Goal: Register for event/course

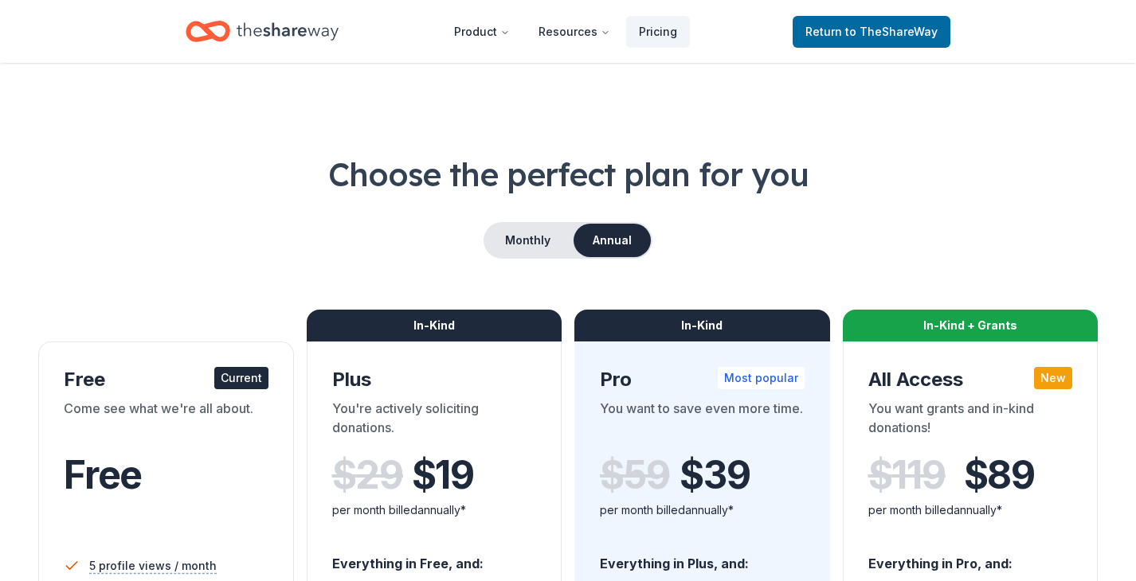
click at [326, 37] on icon "Home" at bounding box center [288, 31] width 102 height 33
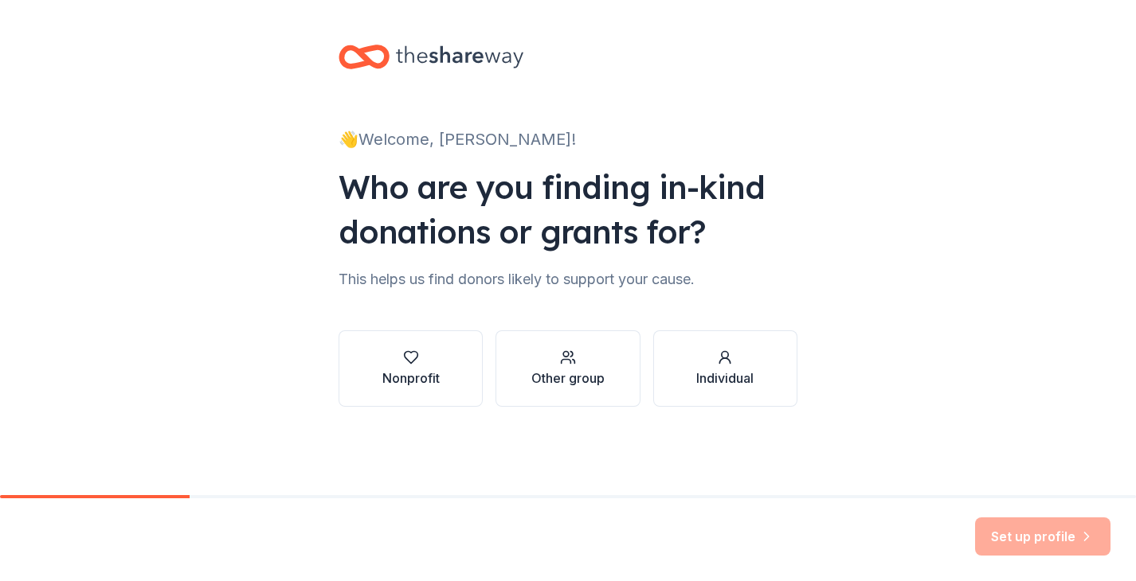
click at [389, 142] on div "👋 Welcome, kayla!" at bounding box center [567, 139] width 459 height 25
click at [454, 385] on button "Nonprofit" at bounding box center [410, 368] width 144 height 76
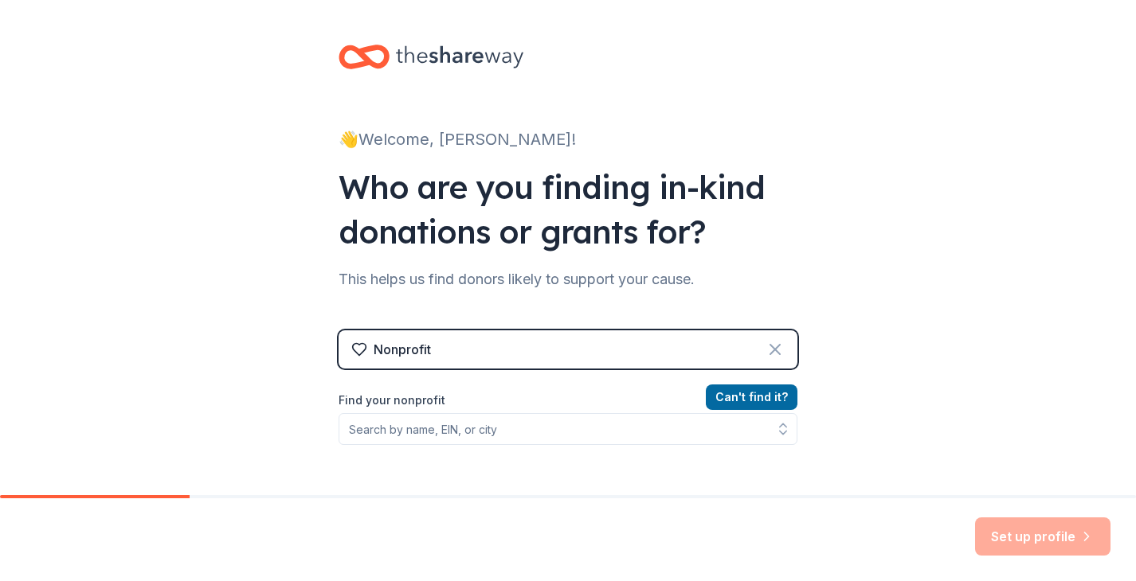
click at [783, 347] on icon at bounding box center [774, 349] width 19 height 19
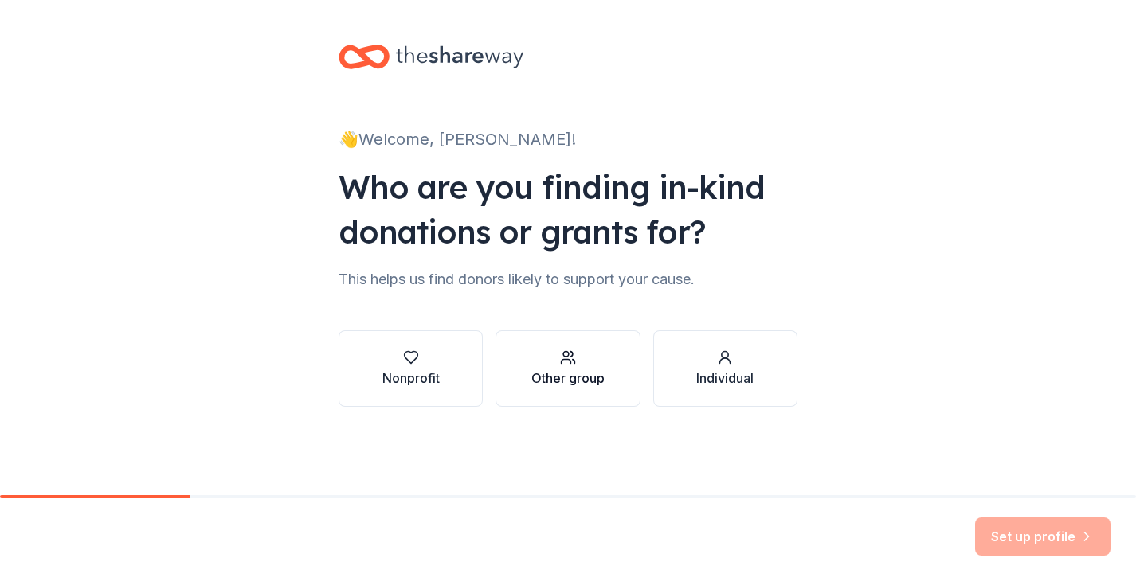
click at [614, 367] on button "Other group" at bounding box center [567, 368] width 144 height 76
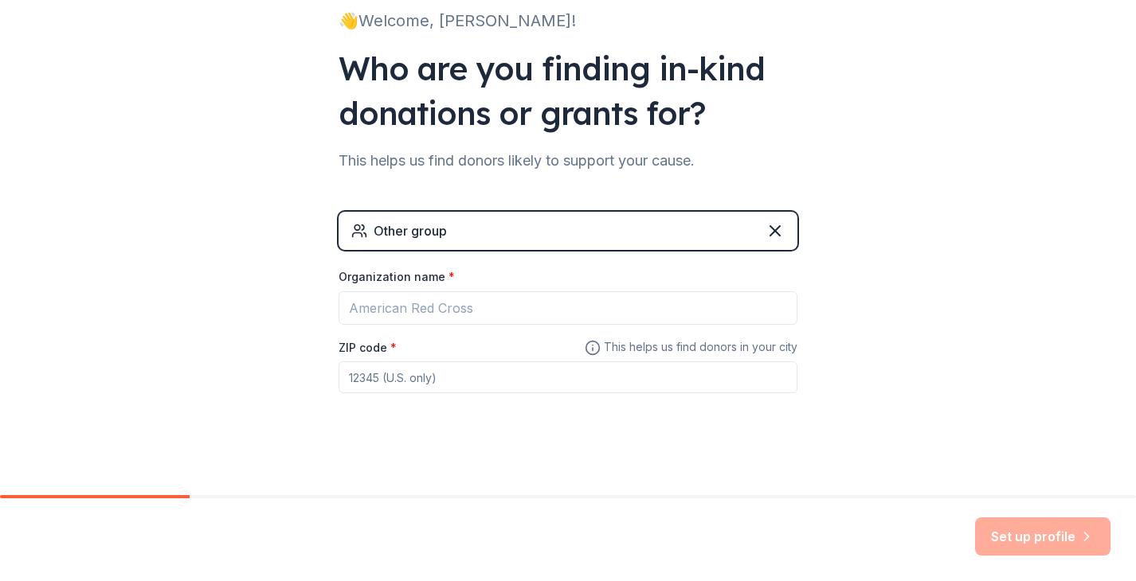
scroll to position [122, 0]
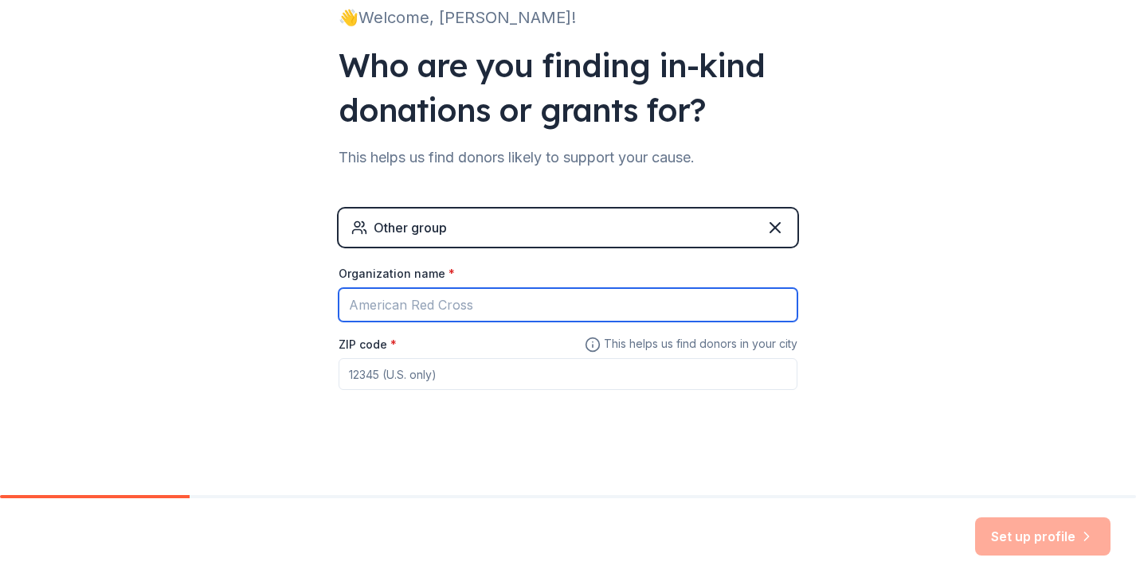
click at [423, 304] on input "Organization name *" at bounding box center [567, 304] width 459 height 33
click at [453, 299] on input "Organization name *" at bounding box center [567, 304] width 459 height 33
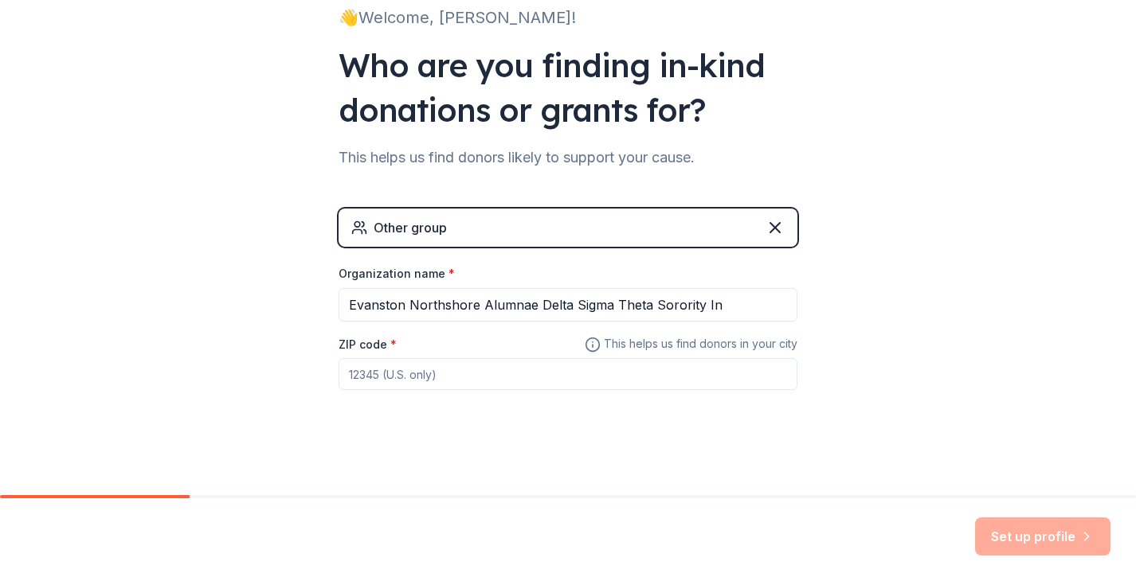
click at [516, 377] on input "ZIP code *" at bounding box center [567, 374] width 459 height 32
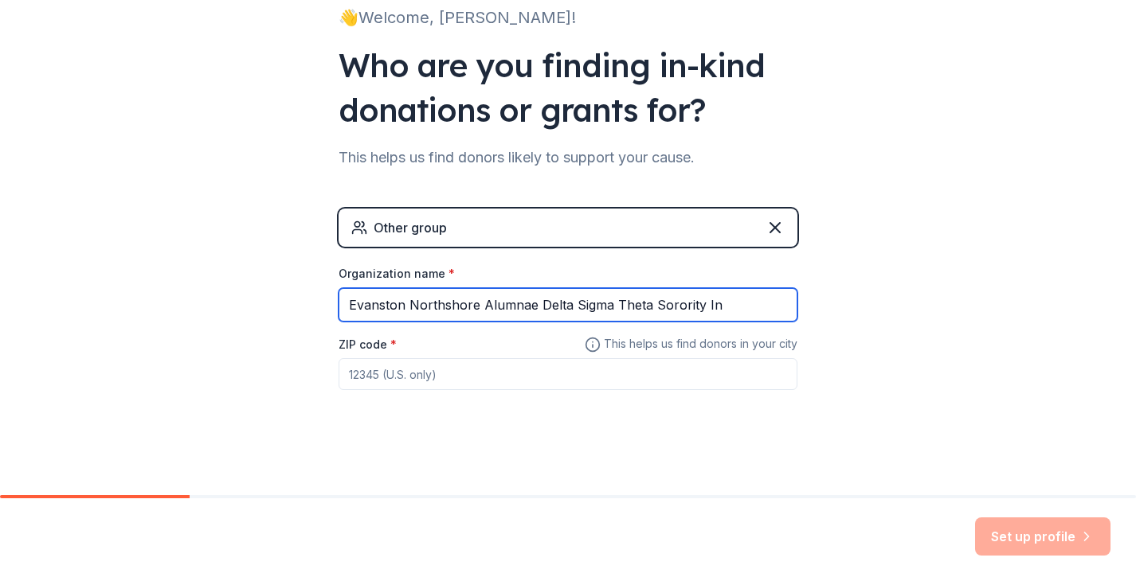
click at [727, 305] on input "Evanston Northshore Alumnae Delta Sigma Theta Sorority In" at bounding box center [567, 304] width 459 height 33
type input "Evanston Northshore Alumnae Delta Sigma Theta Sorority Inc"
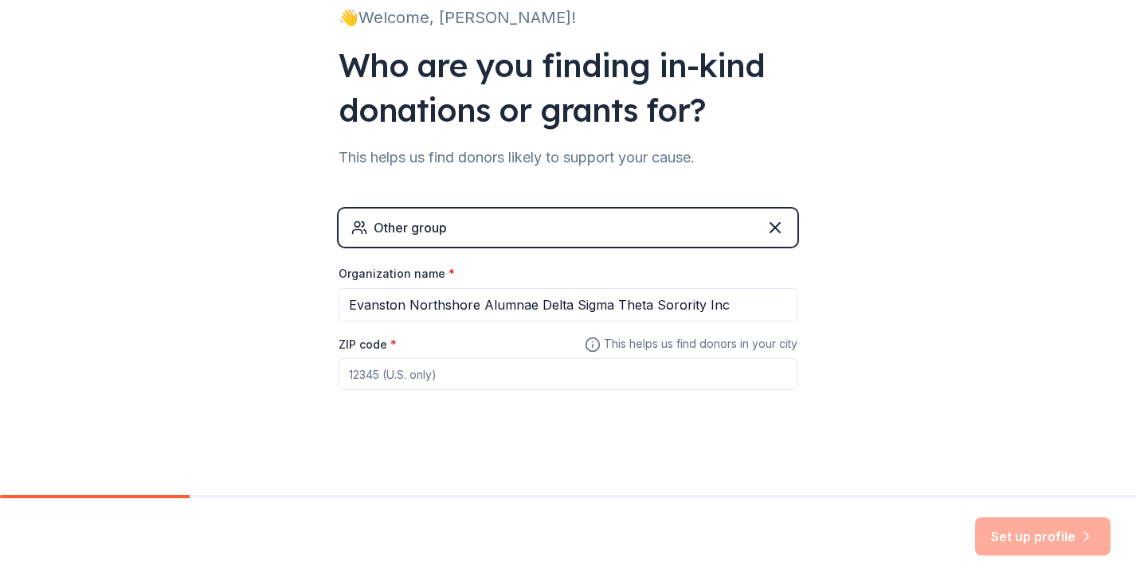
click at [554, 373] on input "ZIP code *" at bounding box center [567, 374] width 459 height 32
type input "^"
type input "60202"
click at [1025, 529] on button "Set up profile" at bounding box center [1042, 537] width 135 height 38
click at [765, 213] on div "Other group" at bounding box center [567, 228] width 459 height 38
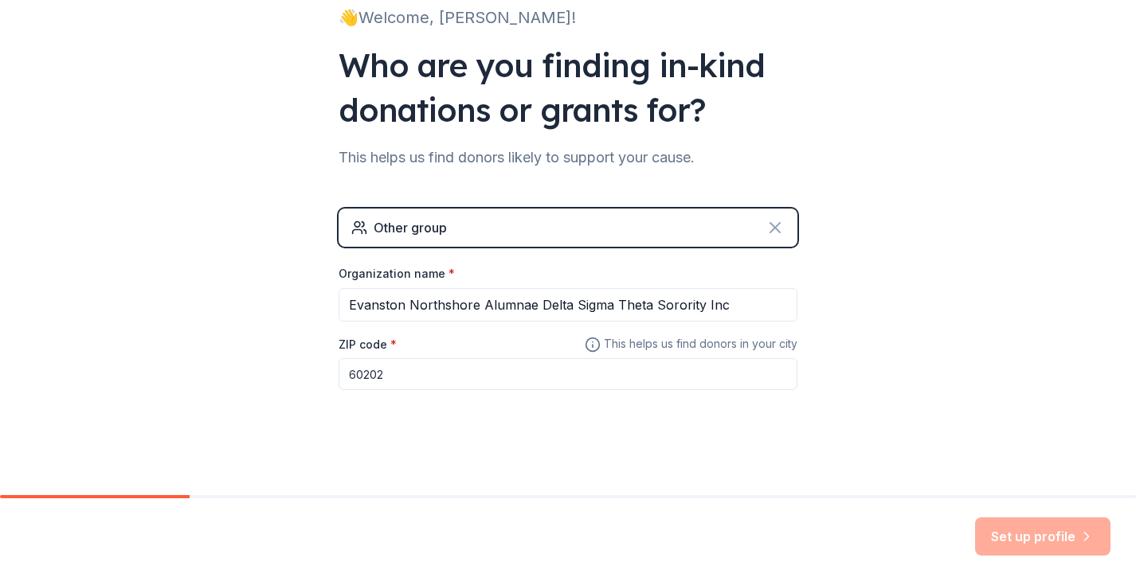
click at [775, 225] on icon at bounding box center [774, 227] width 19 height 19
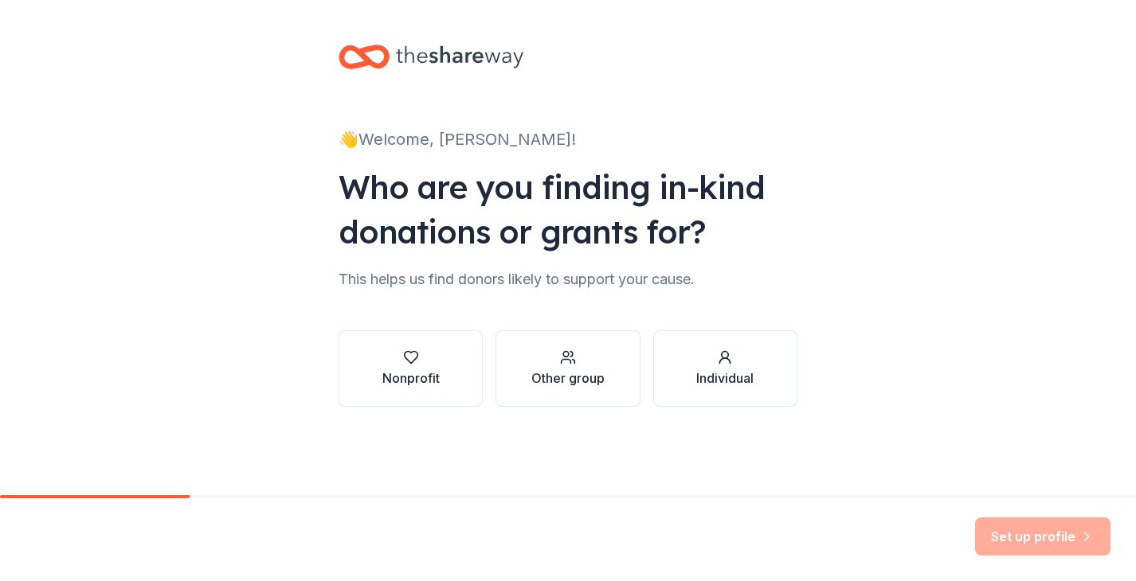
scroll to position [0, 0]
click at [406, 358] on icon "button" at bounding box center [411, 358] width 16 height 16
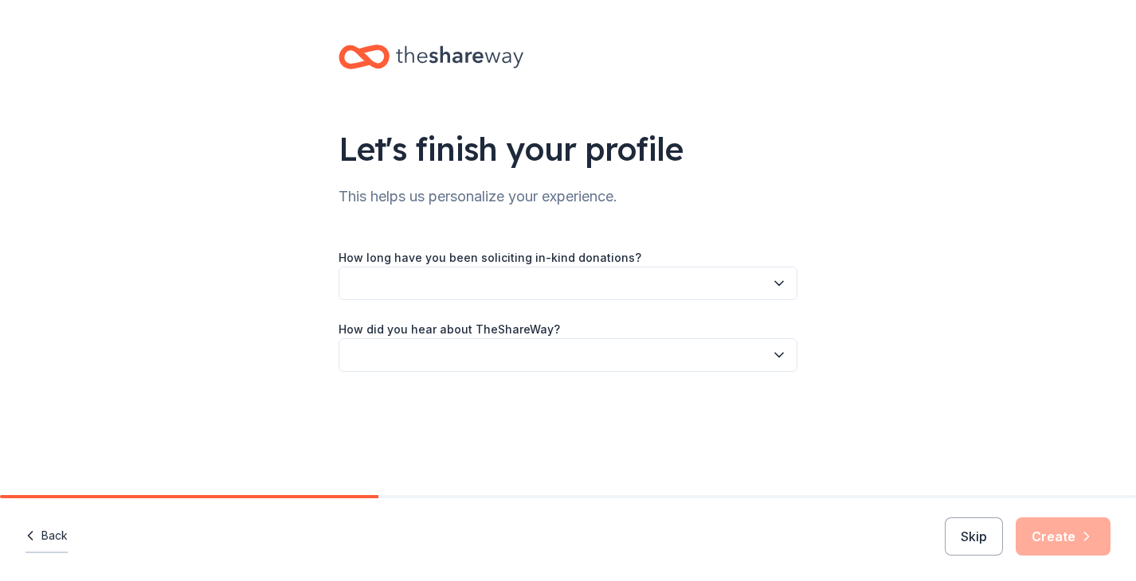
click at [45, 532] on button "Back" at bounding box center [46, 536] width 42 height 33
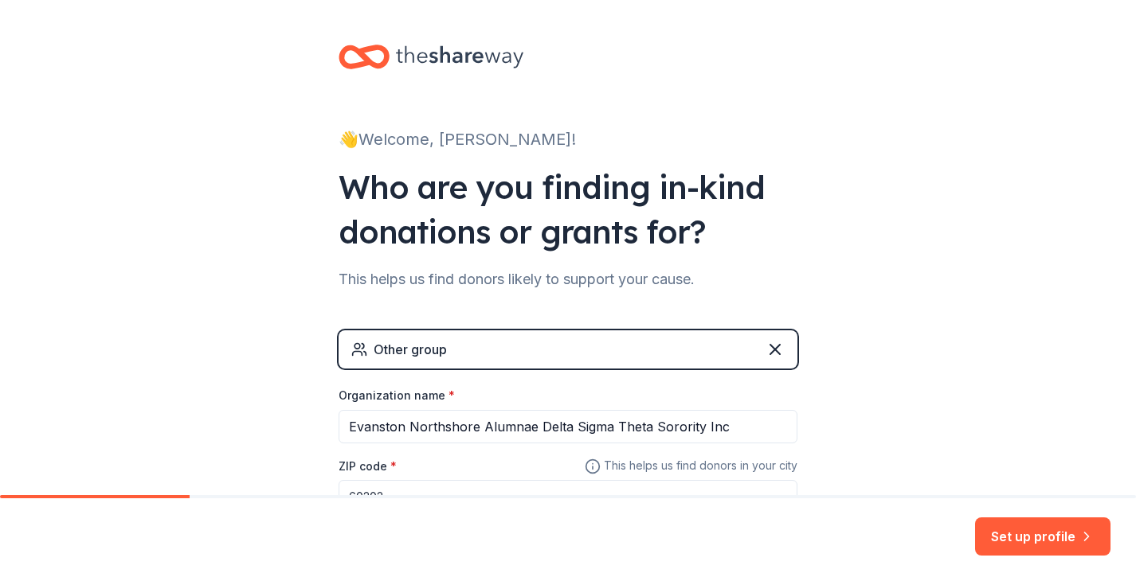
click at [455, 369] on div "Other group Organization name * Evanston Northshore Alumnae Delta Sigma Theta S…" at bounding box center [567, 436] width 459 height 213
click at [455, 360] on div "Other group" at bounding box center [567, 349] width 459 height 38
click at [768, 349] on icon at bounding box center [774, 349] width 19 height 19
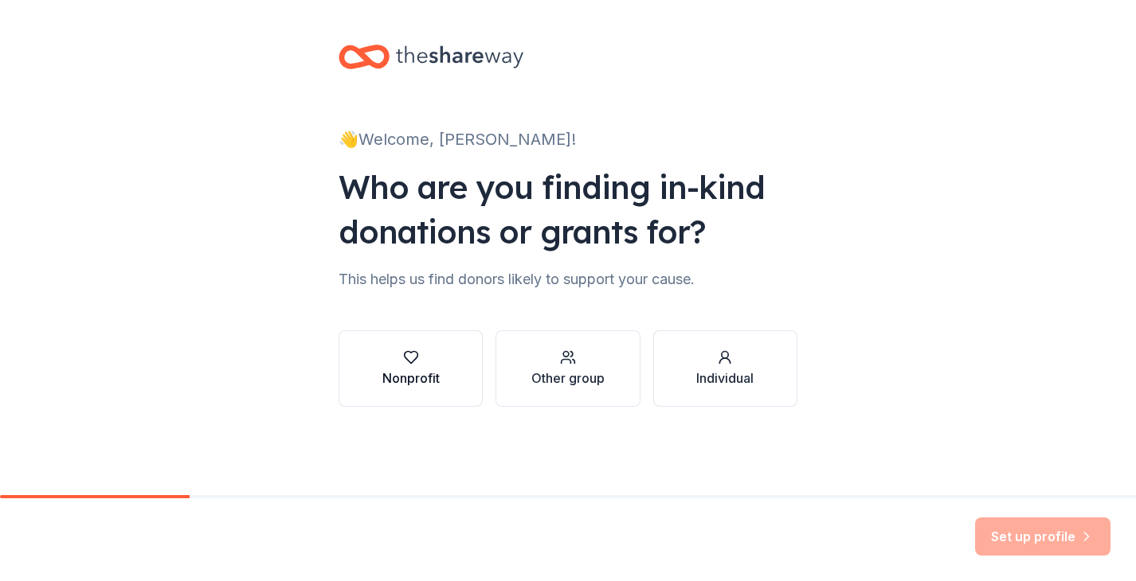
click at [410, 381] on div "Nonprofit" at bounding box center [410, 378] width 57 height 19
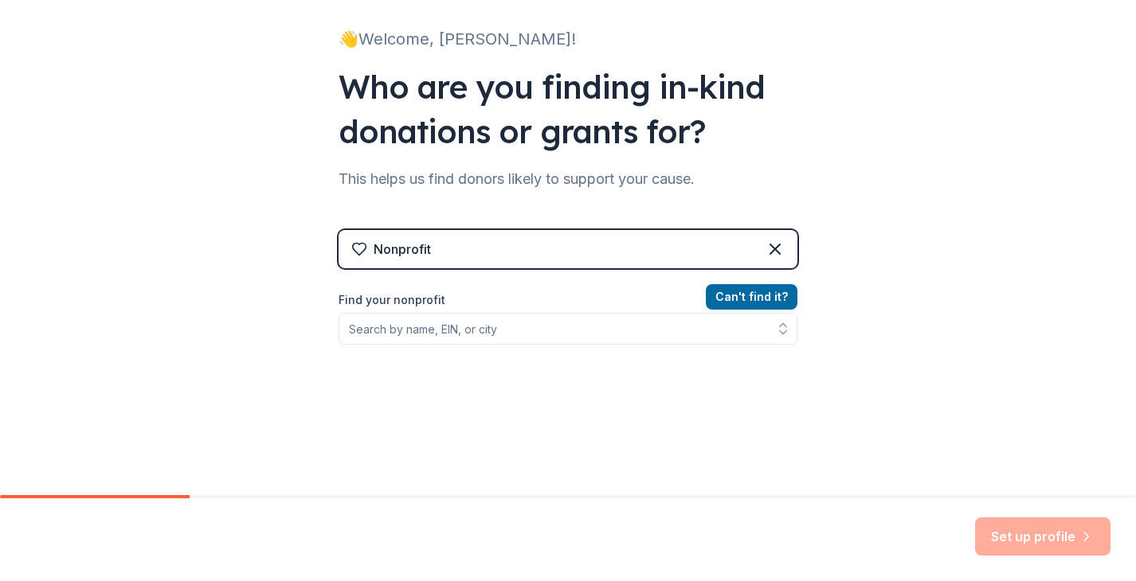
scroll to position [119, 0]
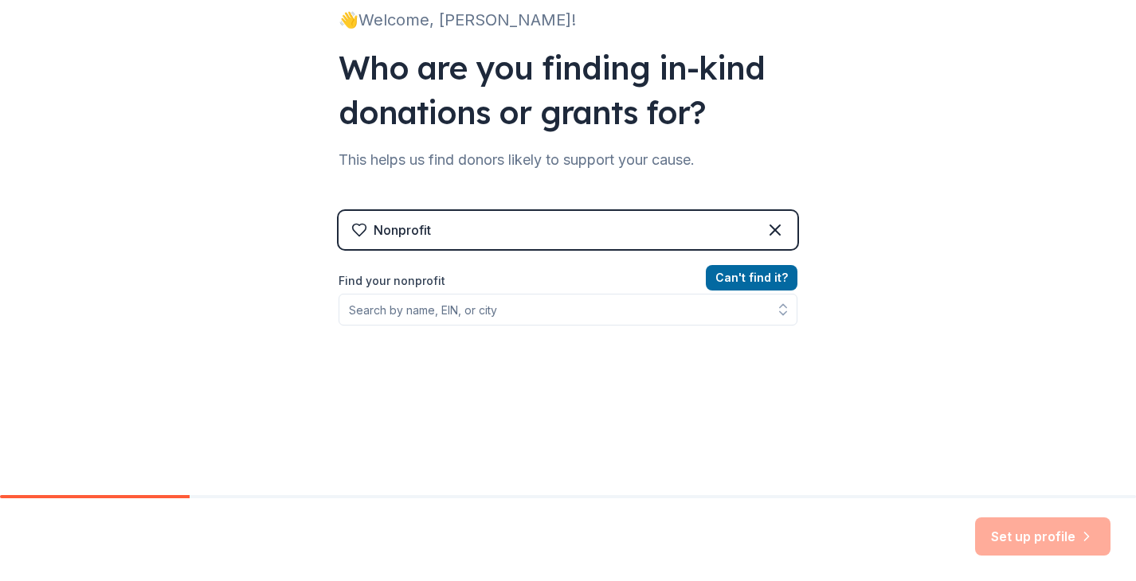
click at [483, 290] on label "Find your nonprofit" at bounding box center [567, 281] width 459 height 19
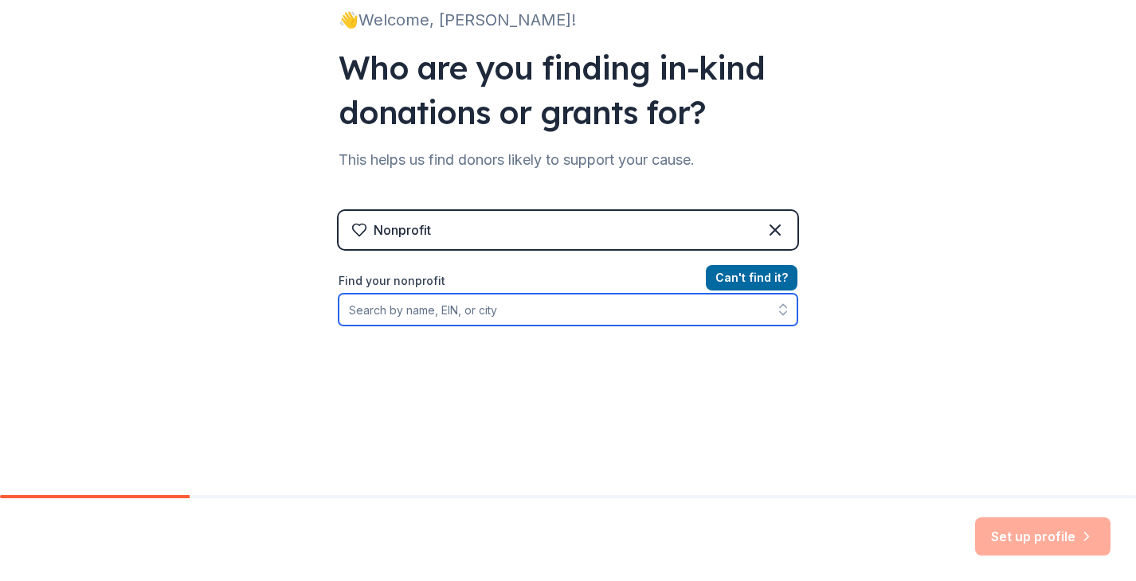
click at [483, 302] on input "Find your nonprofit" at bounding box center [567, 310] width 459 height 32
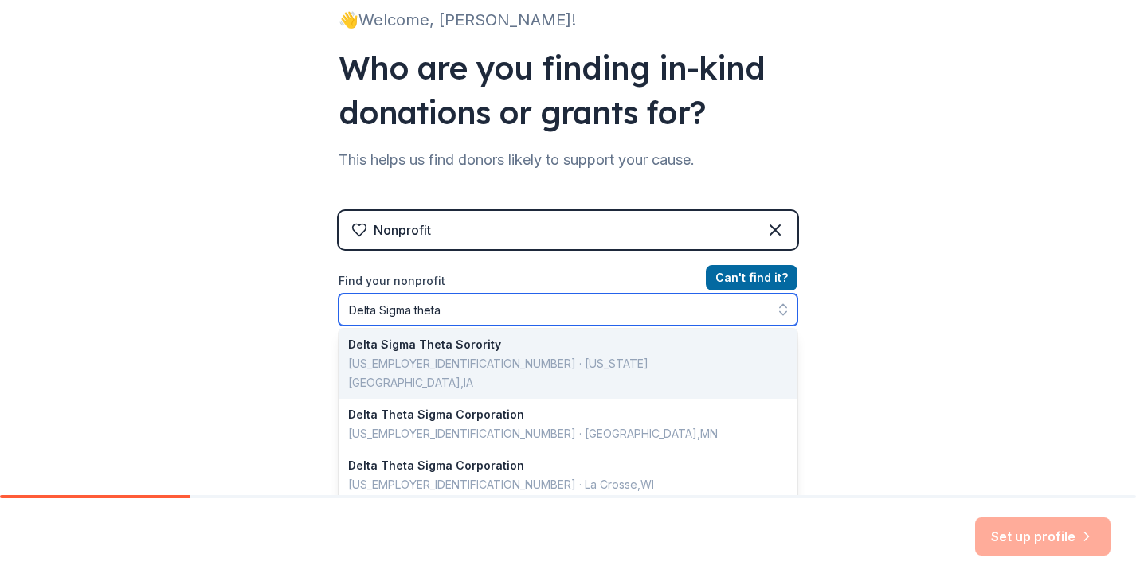
scroll to position [0, 0]
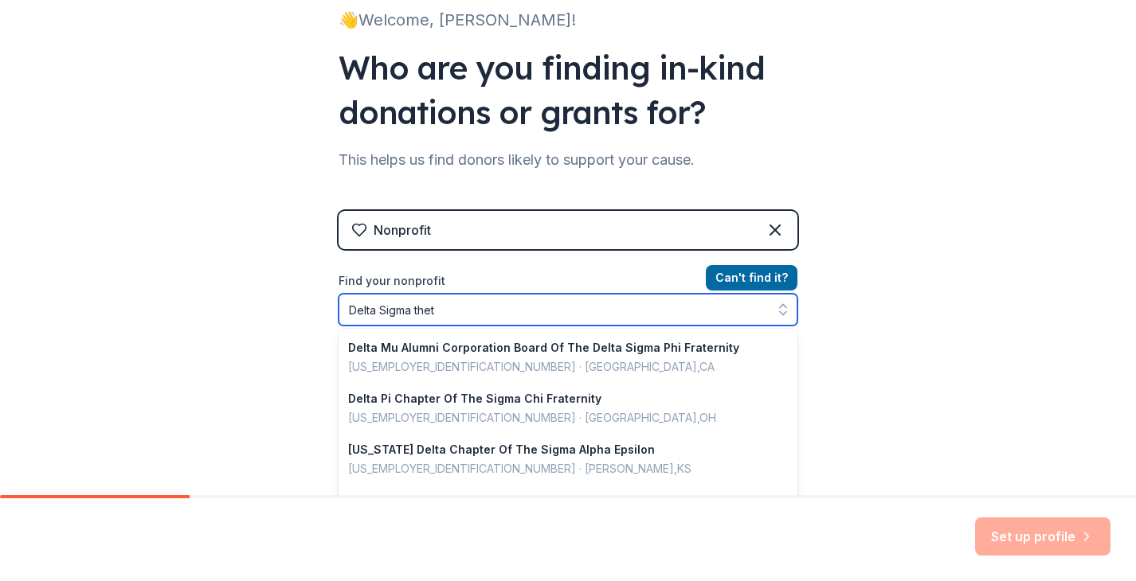
type input "Delta Sigma theta"
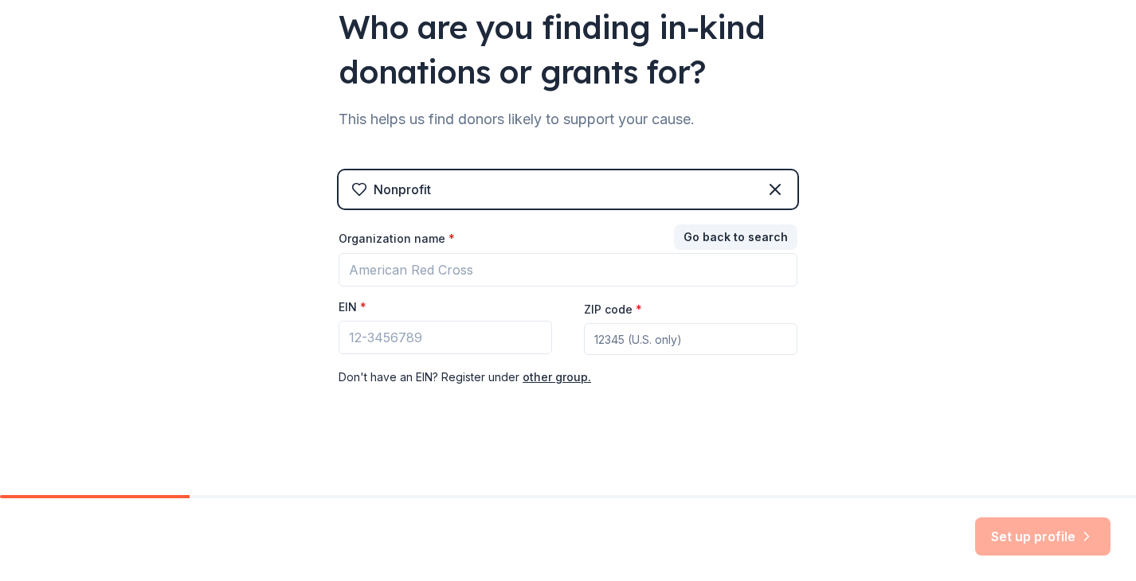
scroll to position [160, 0]
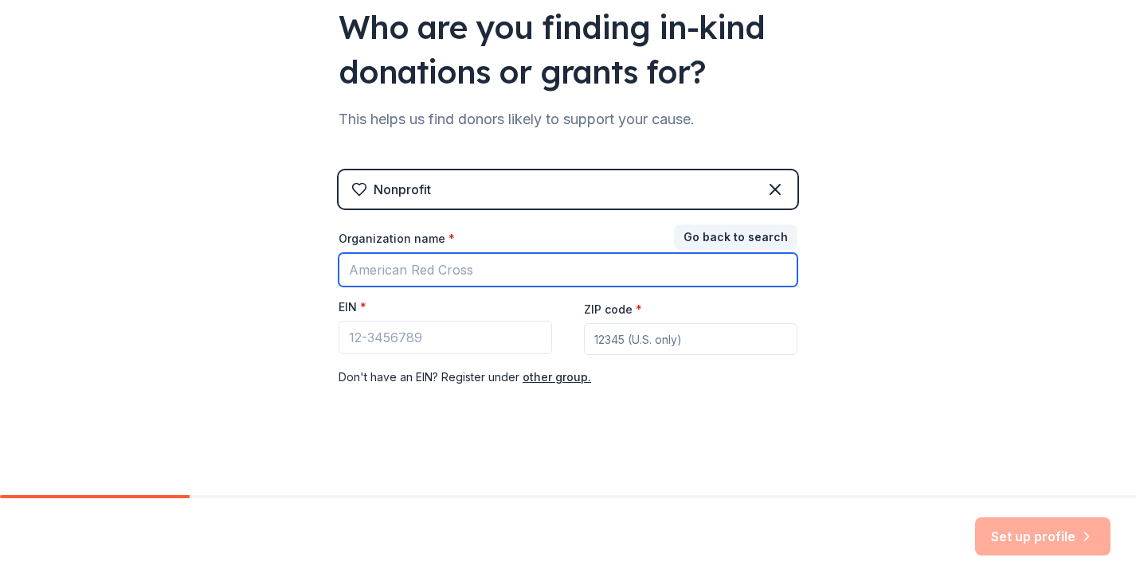
click at [443, 270] on input "Organization name *" at bounding box center [567, 269] width 459 height 33
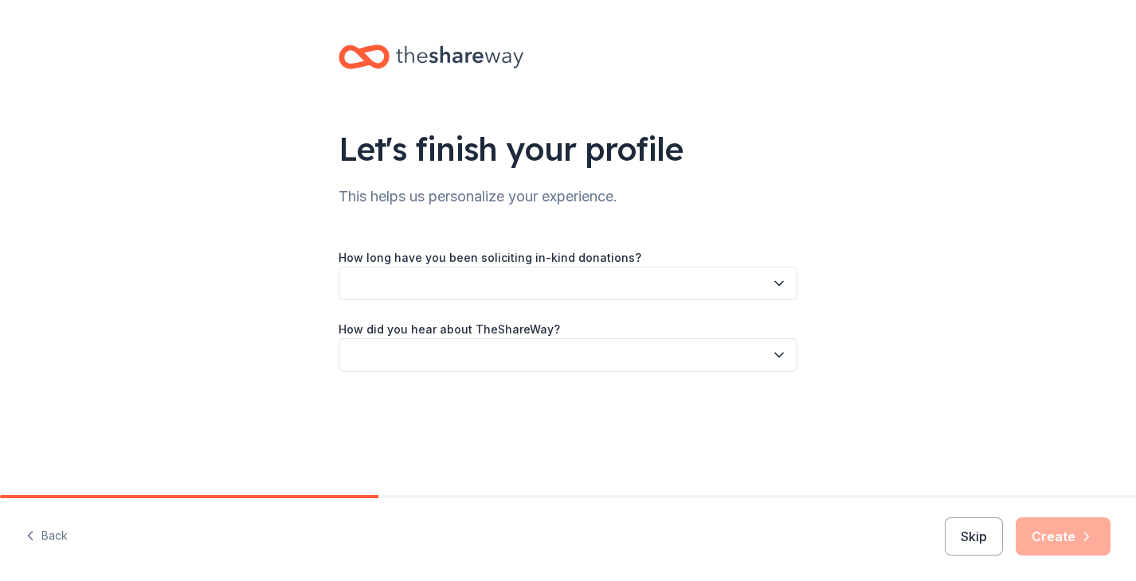
click at [483, 286] on button "button" at bounding box center [567, 283] width 459 height 33
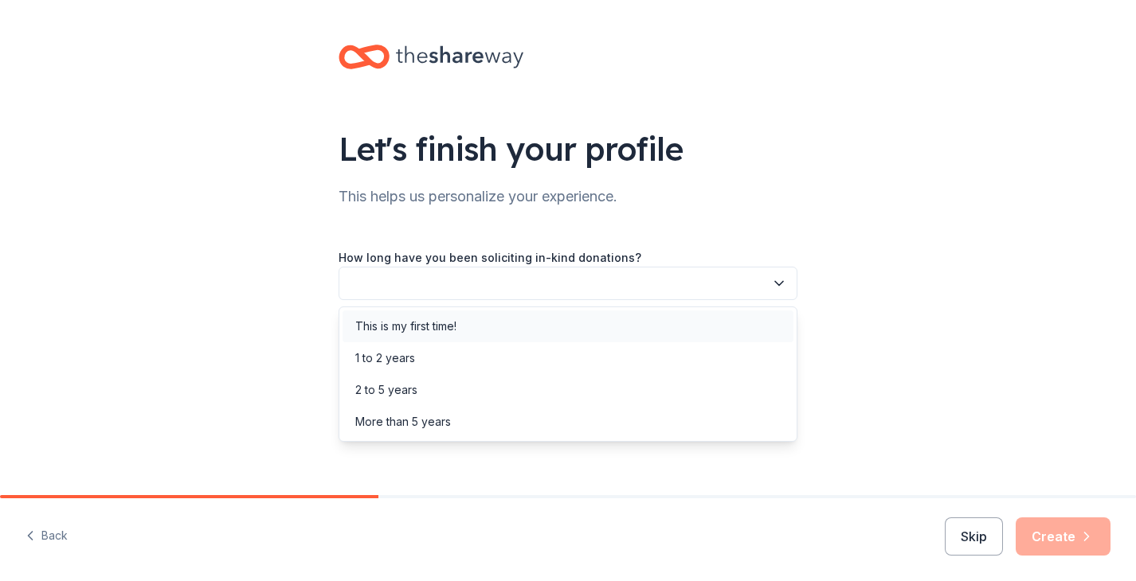
click at [451, 331] on div "This is my first time!" at bounding box center [405, 326] width 101 height 19
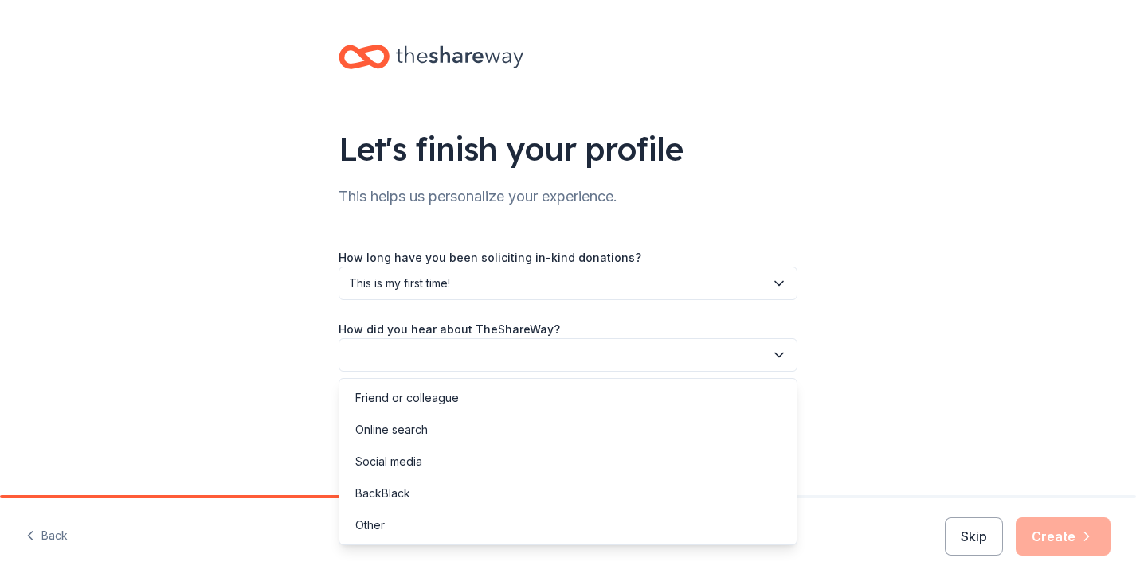
click at [459, 353] on button "button" at bounding box center [567, 354] width 459 height 33
click at [449, 386] on div "Friend or colleague" at bounding box center [567, 398] width 451 height 32
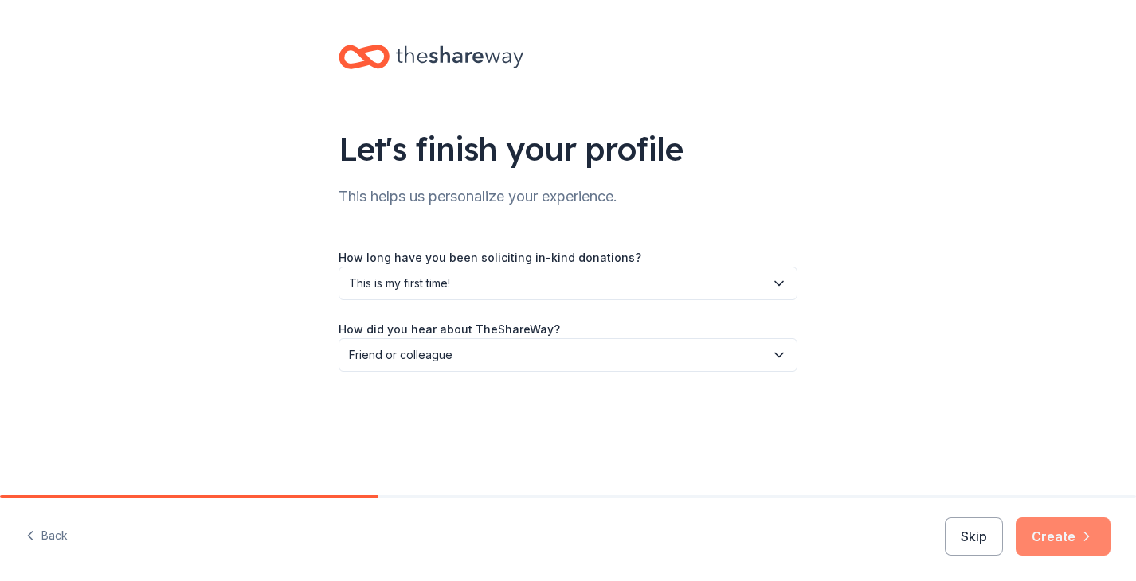
click at [1044, 538] on button "Create" at bounding box center [1062, 537] width 95 height 38
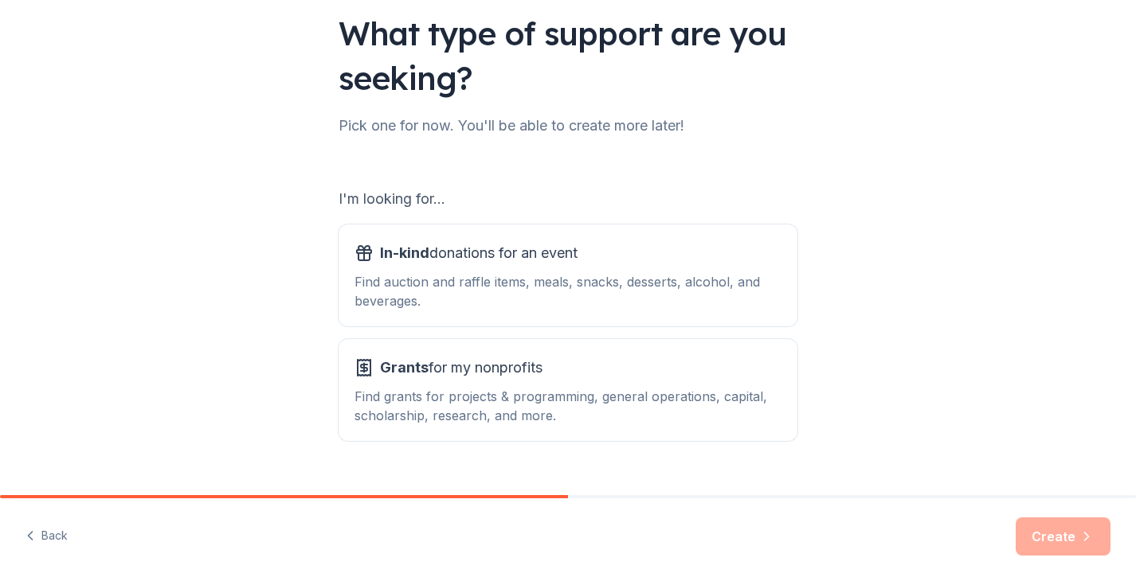
scroll to position [147, 0]
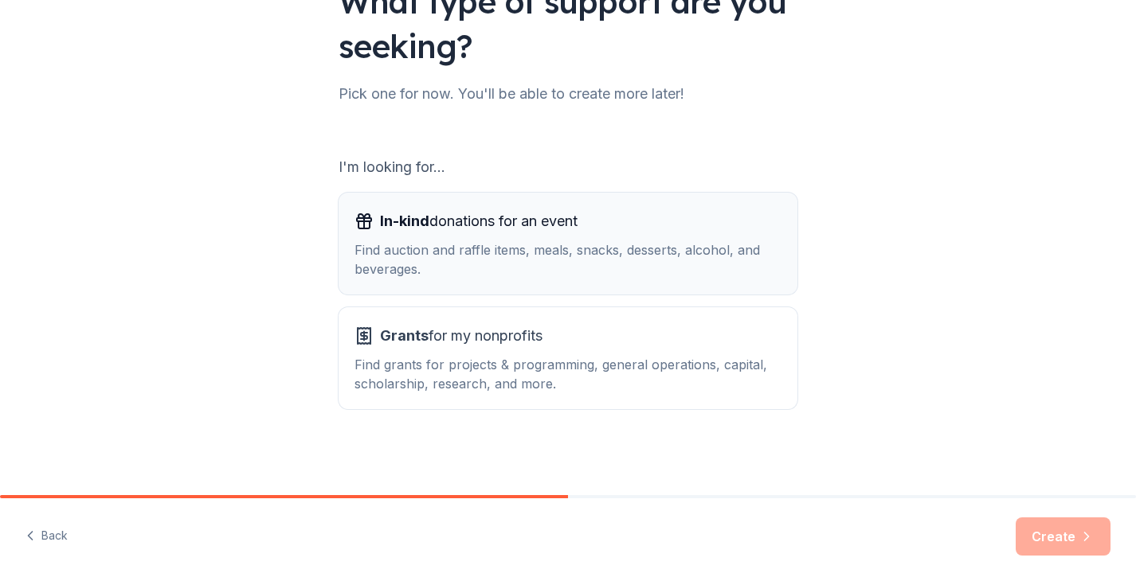
click at [667, 215] on div "In-kind donations for an event" at bounding box center [567, 221] width 427 height 25
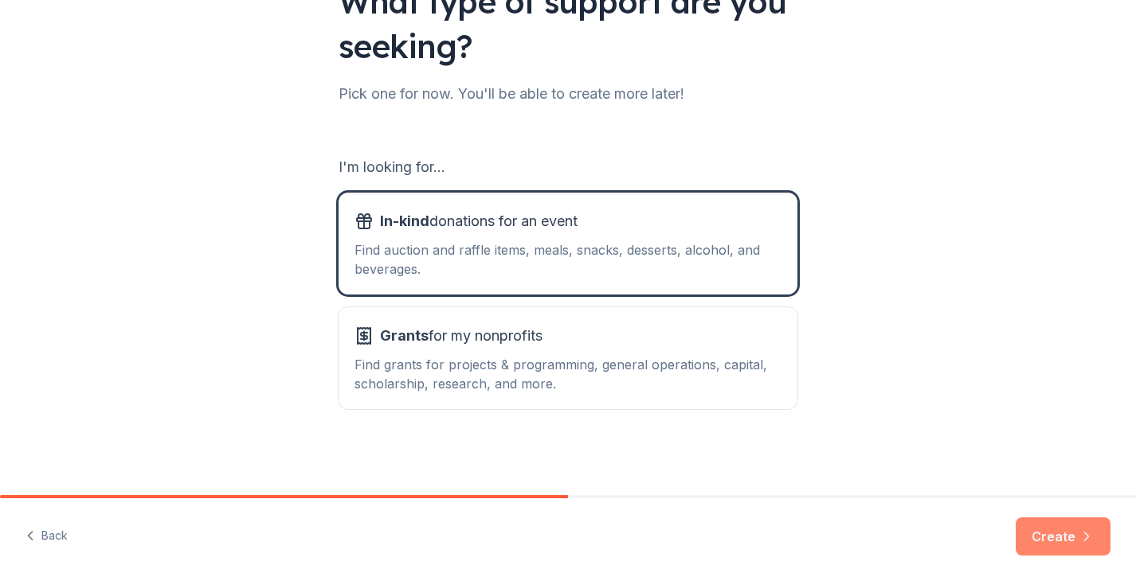
click at [1077, 554] on button "Create" at bounding box center [1062, 537] width 95 height 38
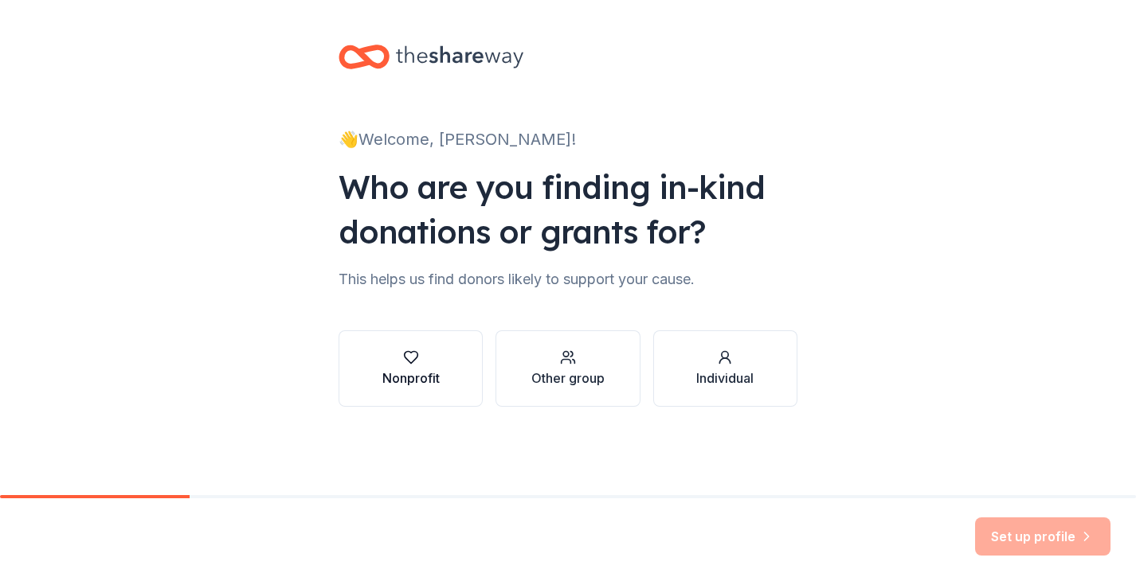
click at [420, 366] on div "Nonprofit" at bounding box center [410, 369] width 57 height 38
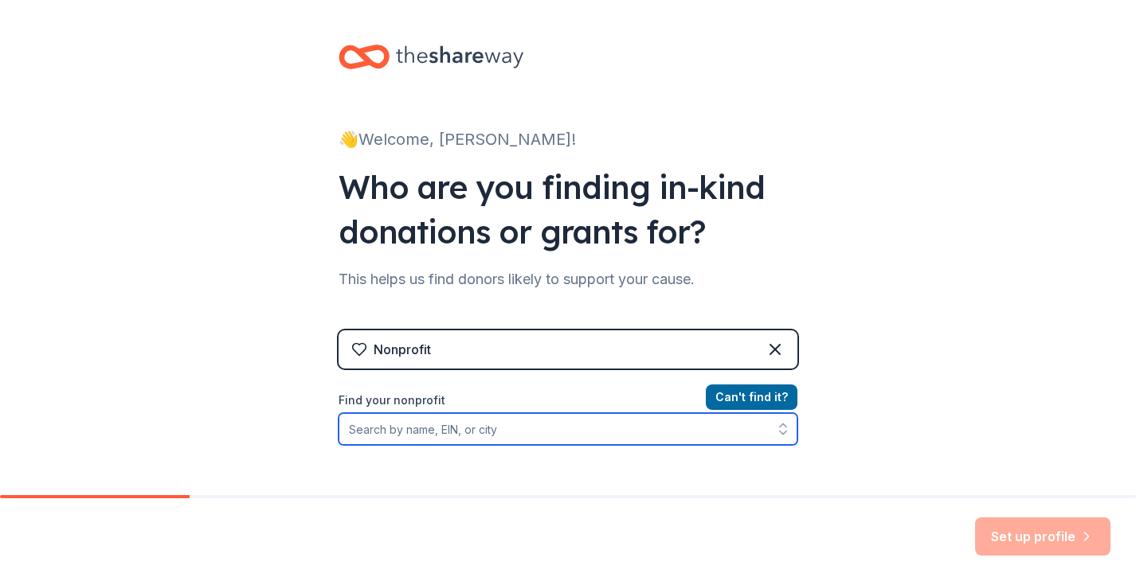
click at [494, 430] on input "Find your nonprofit" at bounding box center [567, 429] width 459 height 32
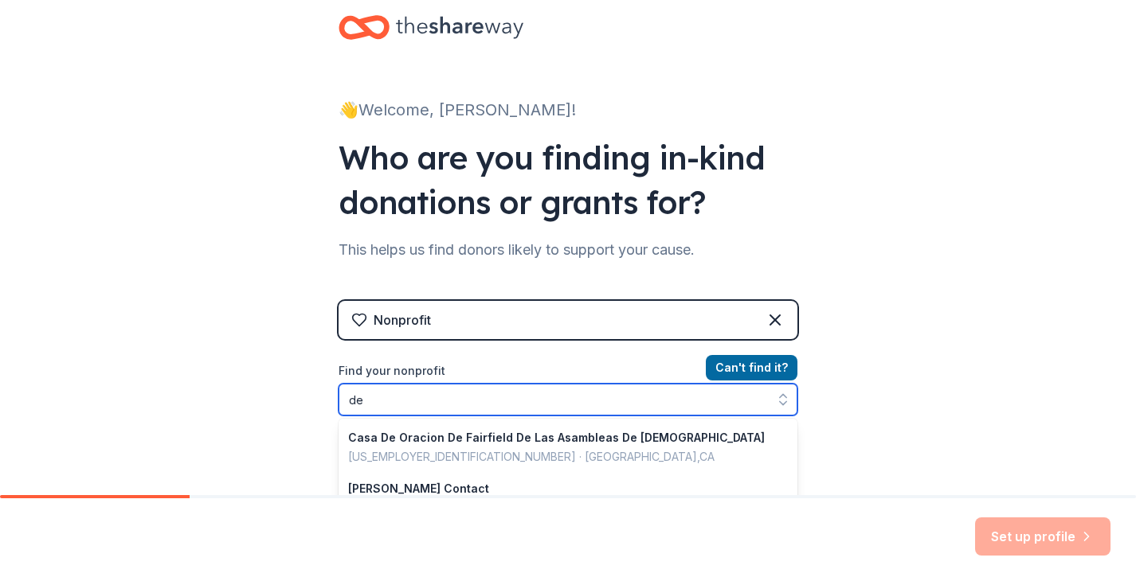
type input "d"
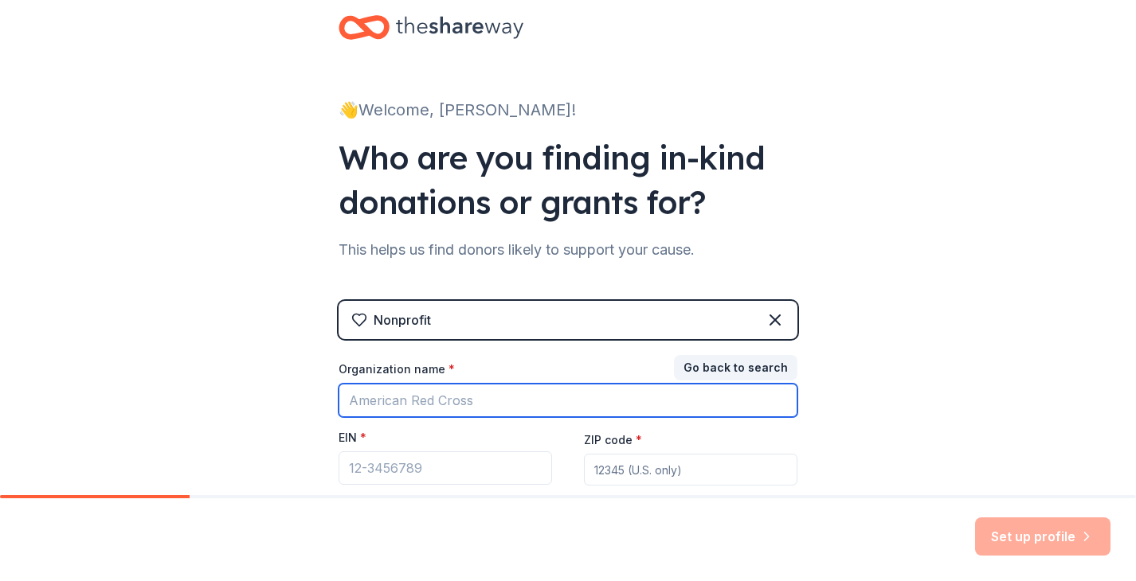
click at [402, 387] on input "Organization name *" at bounding box center [567, 400] width 459 height 33
type input "Evanston"
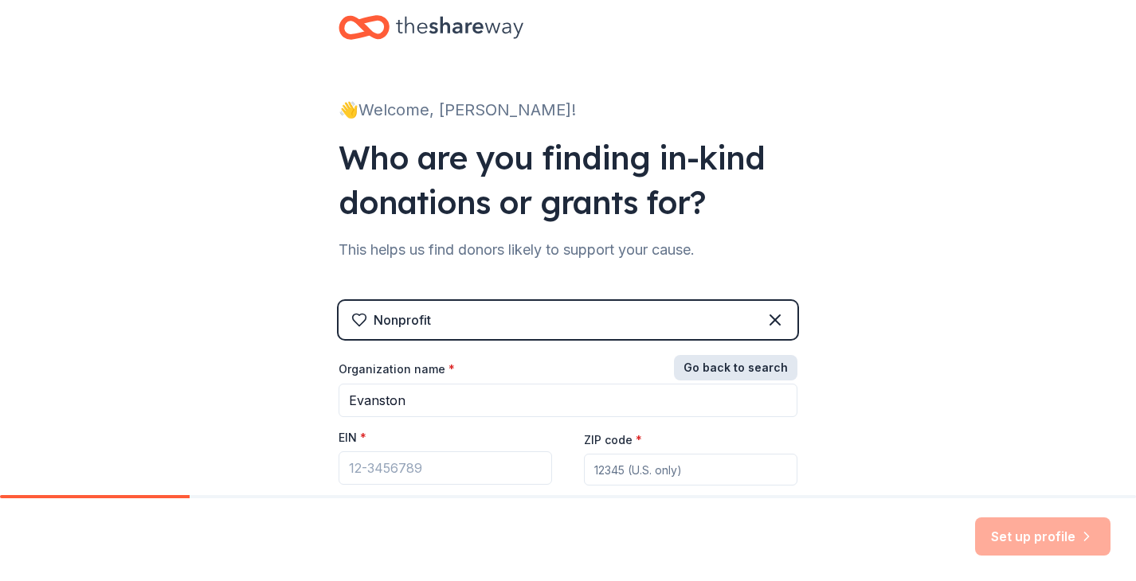
click at [788, 367] on button "Go back to search" at bounding box center [735, 367] width 123 height 25
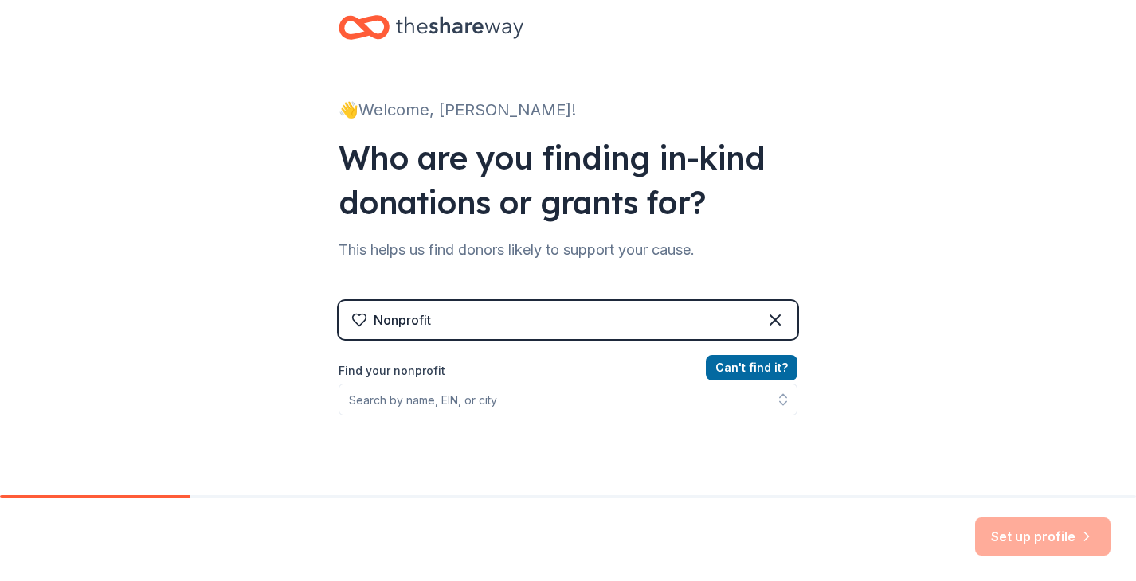
click at [585, 377] on label "Find your nonprofit" at bounding box center [567, 371] width 459 height 19
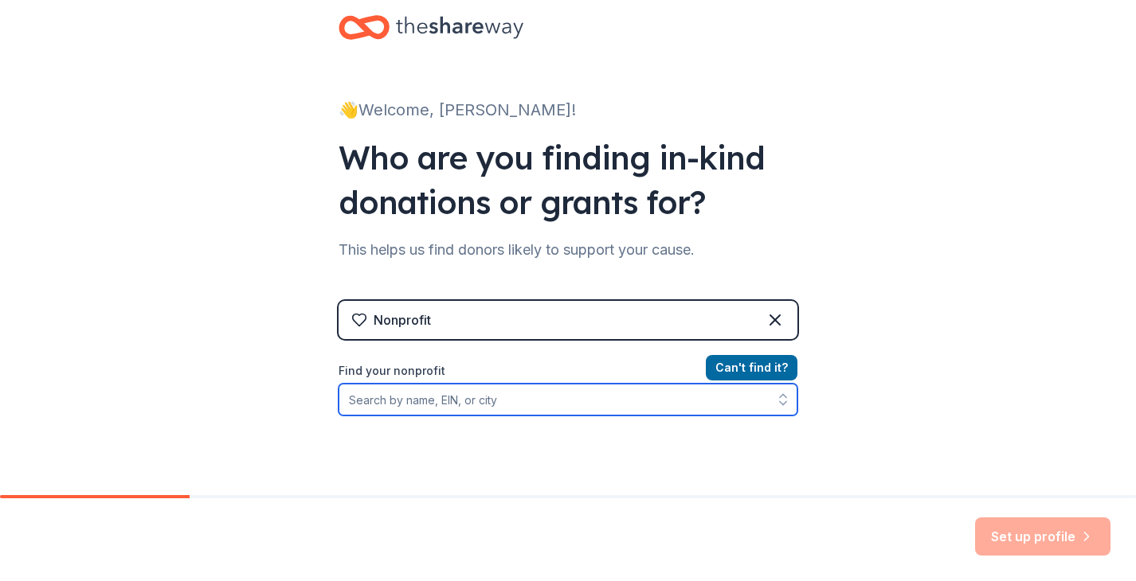
click at [584, 397] on input "Find your nonprofit" at bounding box center [567, 400] width 459 height 32
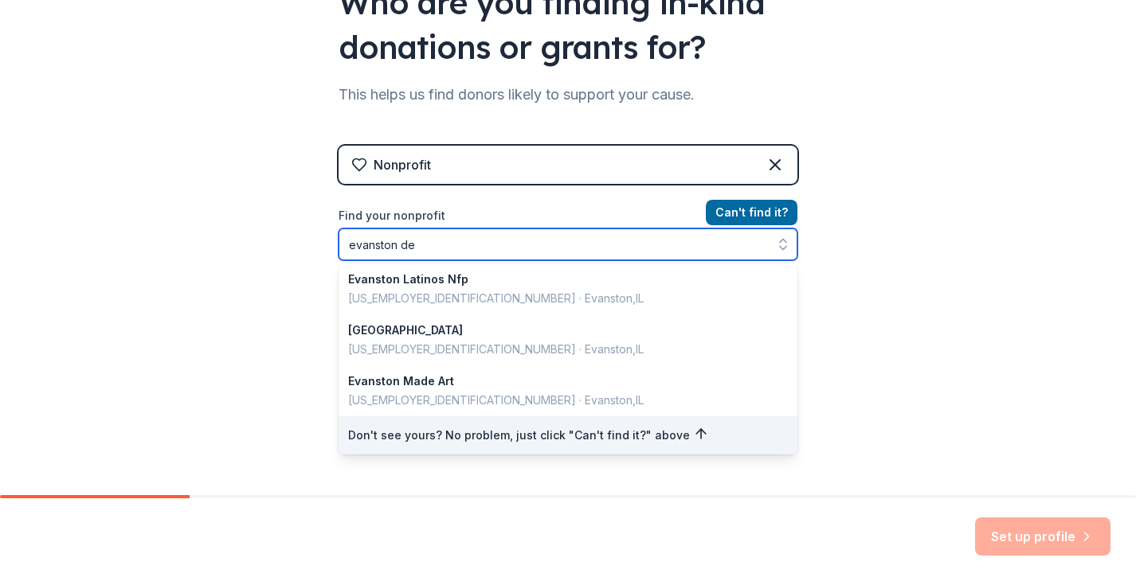
scroll to position [0, 0]
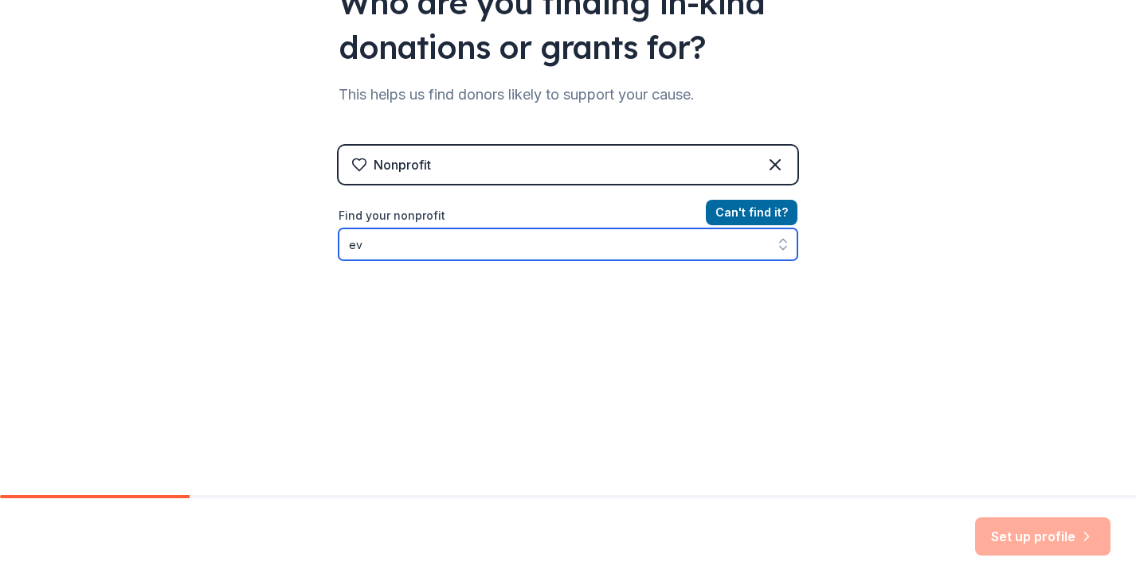
type input "e"
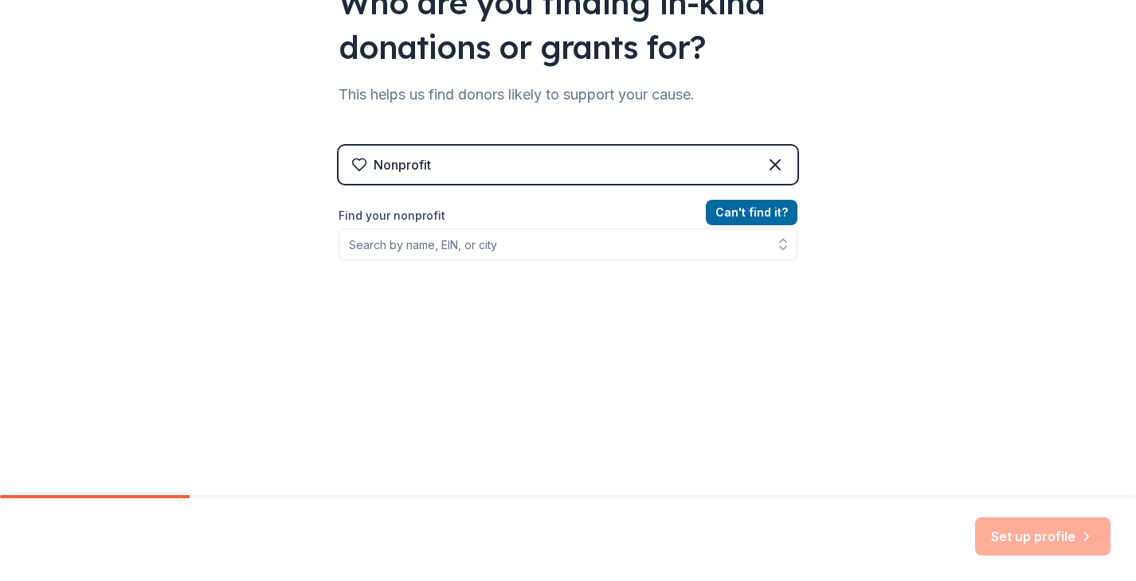
scroll to position [160, 0]
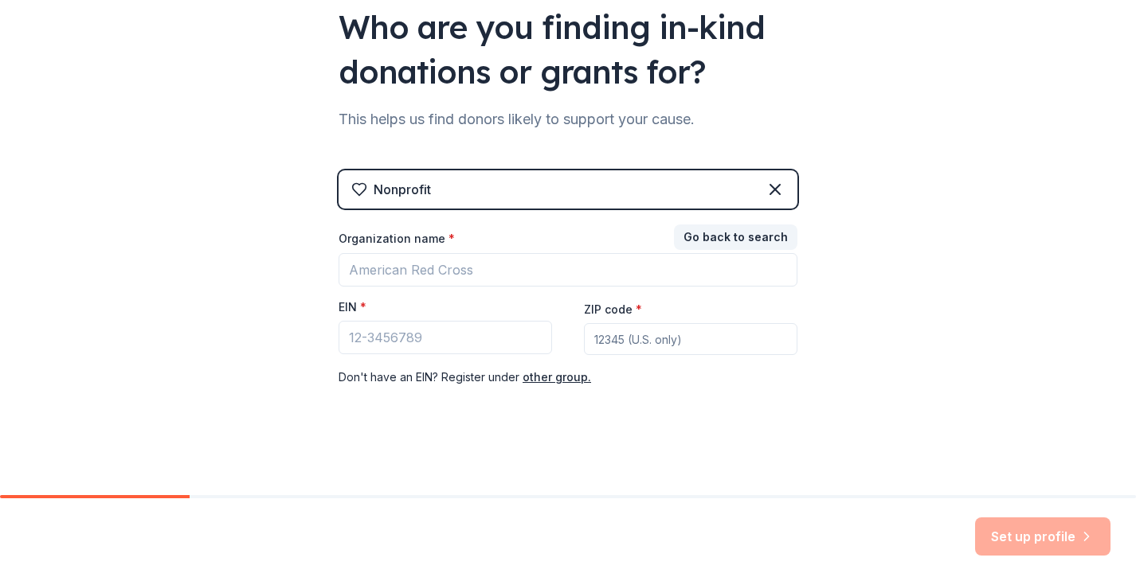
click at [748, 251] on div "Organization name *" at bounding box center [567, 242] width 459 height 22
click at [748, 242] on button "Go back to search" at bounding box center [735, 237] width 123 height 25
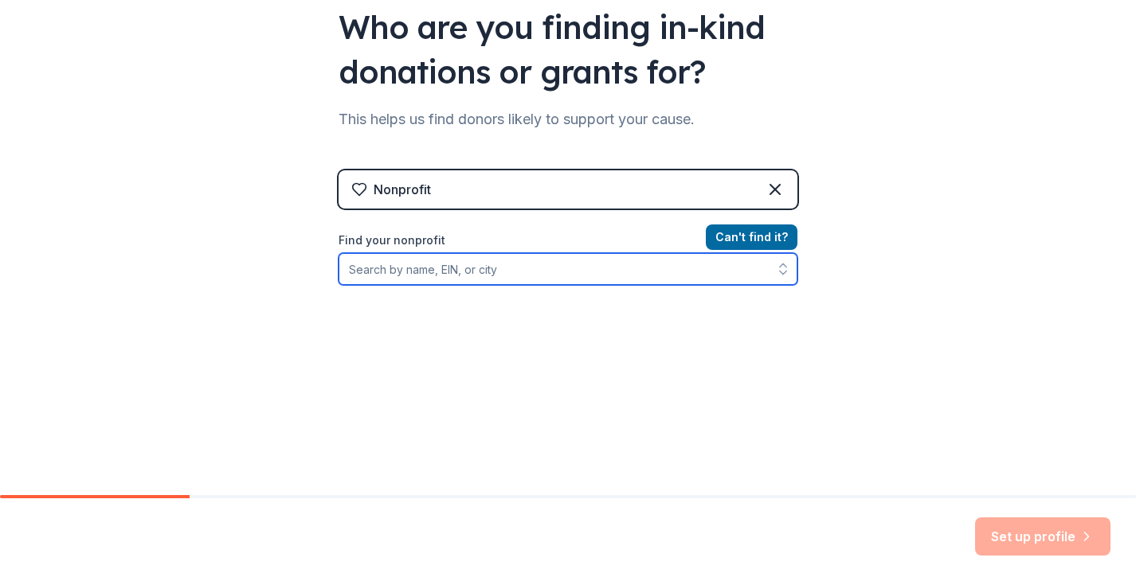
click at [501, 269] on input "Find your nonprofit" at bounding box center [567, 269] width 459 height 32
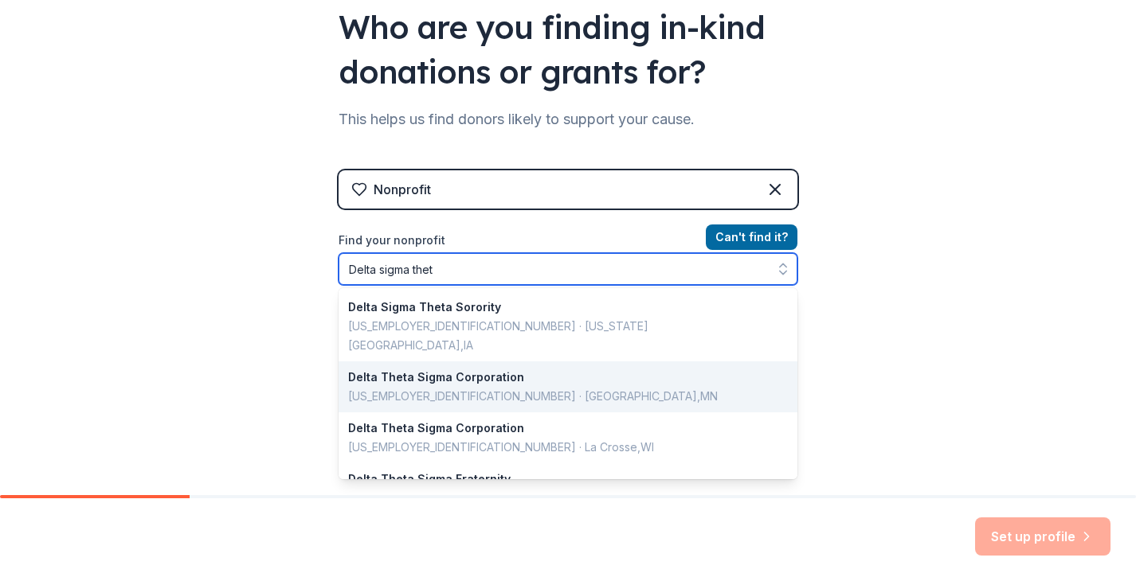
scroll to position [61, 0]
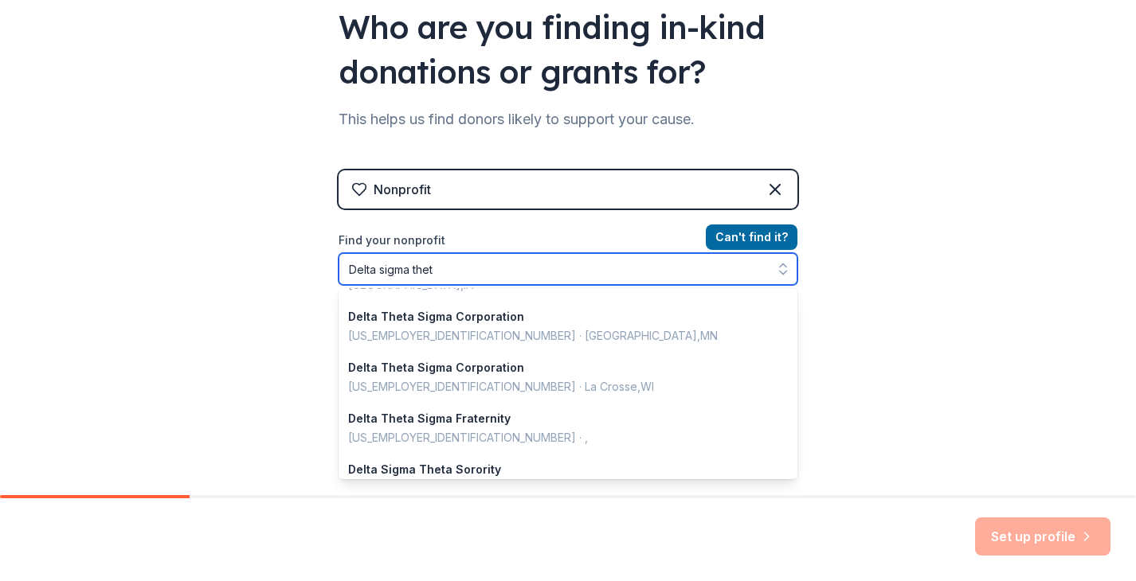
type input "Delta sigma theta"
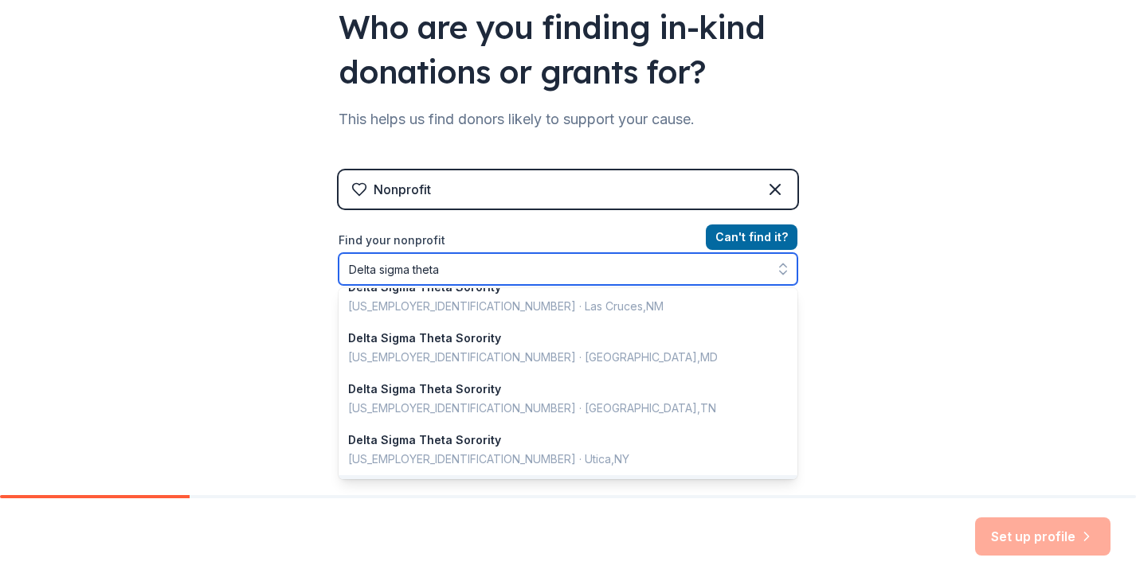
scroll to position [1128, 0]
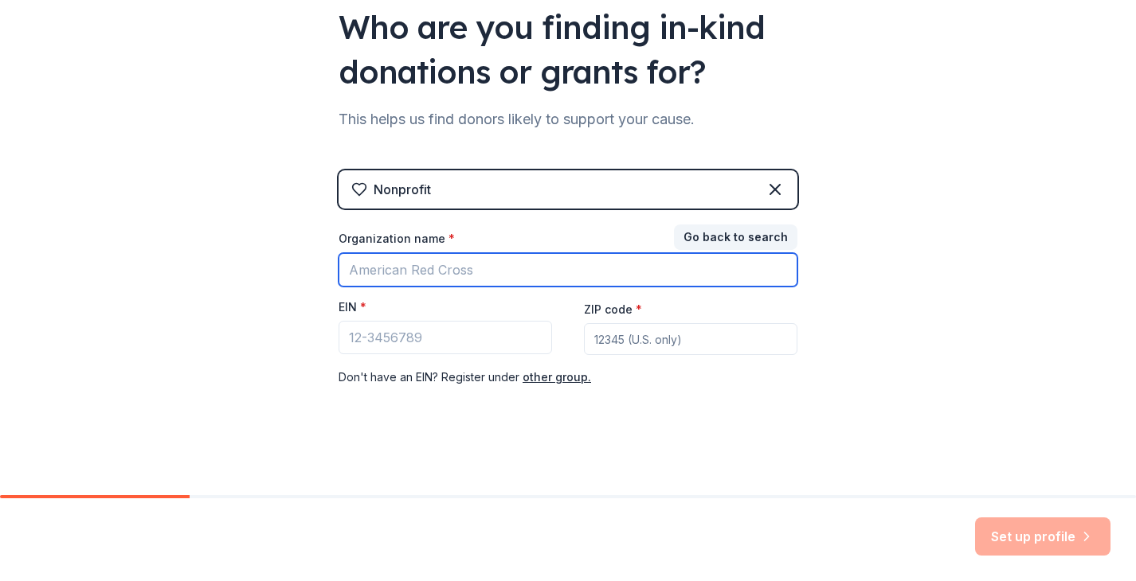
click at [456, 263] on input "Organization name *" at bounding box center [567, 269] width 459 height 33
click at [446, 277] on input "Organization name *" at bounding box center [567, 269] width 459 height 33
paste input "Evanston-North Shore Alumnae Chapter"
type input "Evanston-North Shore Alumnae Chapter"
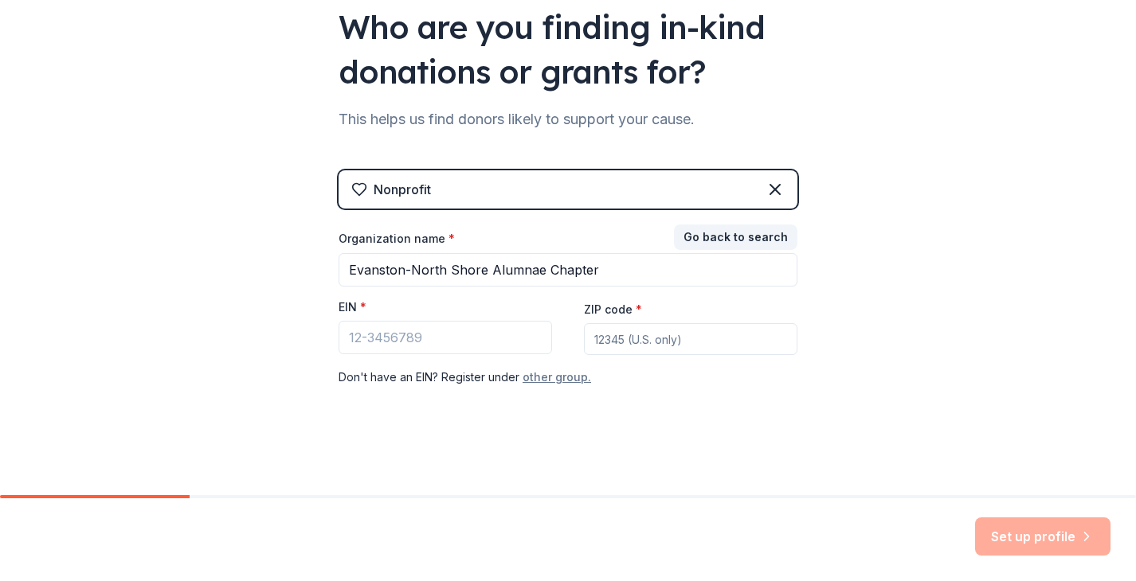
click at [556, 385] on button "other group." at bounding box center [556, 377] width 68 height 19
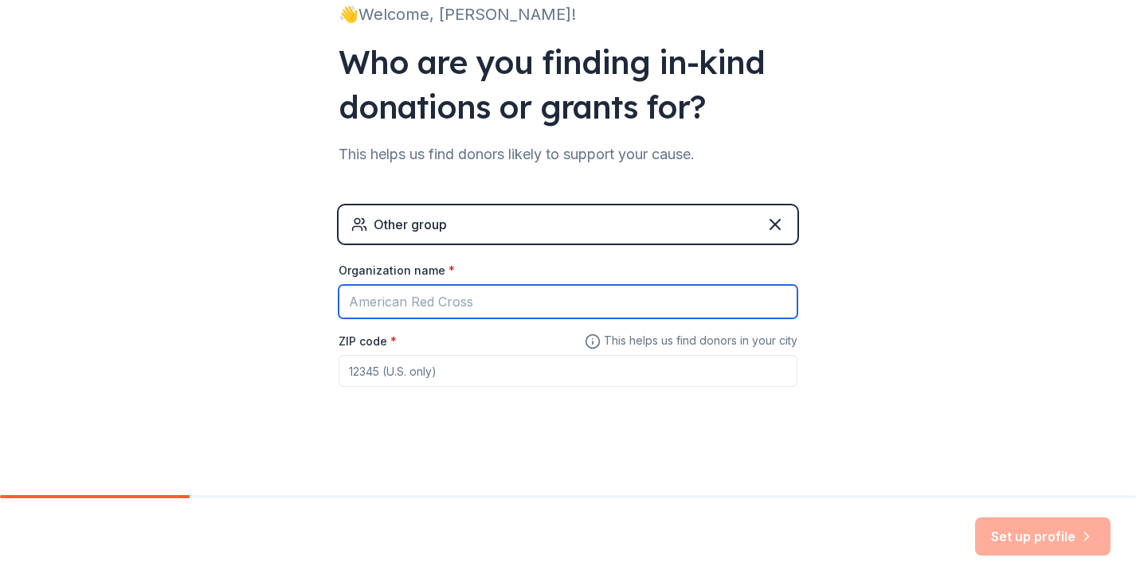
click at [540, 295] on input "Organization name *" at bounding box center [567, 301] width 459 height 33
paste input "Evanston-North Shore Alumnae Chapter"
type input "Evanston-North Shore Alumnae Chapter Delta Sigma Theta"
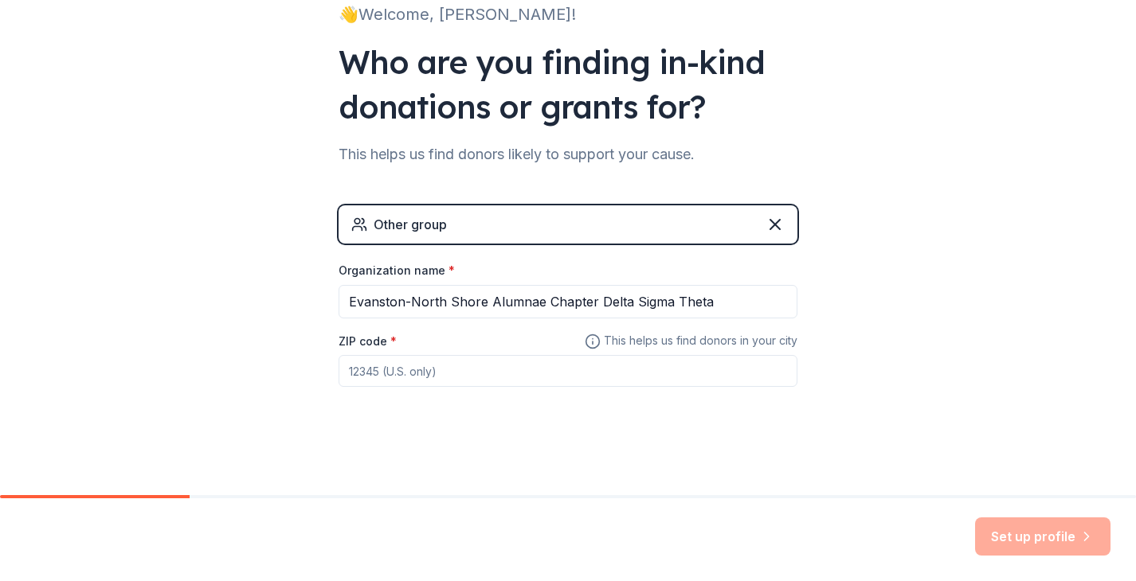
click at [398, 369] on input "ZIP code *" at bounding box center [567, 371] width 459 height 32
type input "60202"
click at [1014, 540] on button "Set up profile" at bounding box center [1042, 537] width 135 height 38
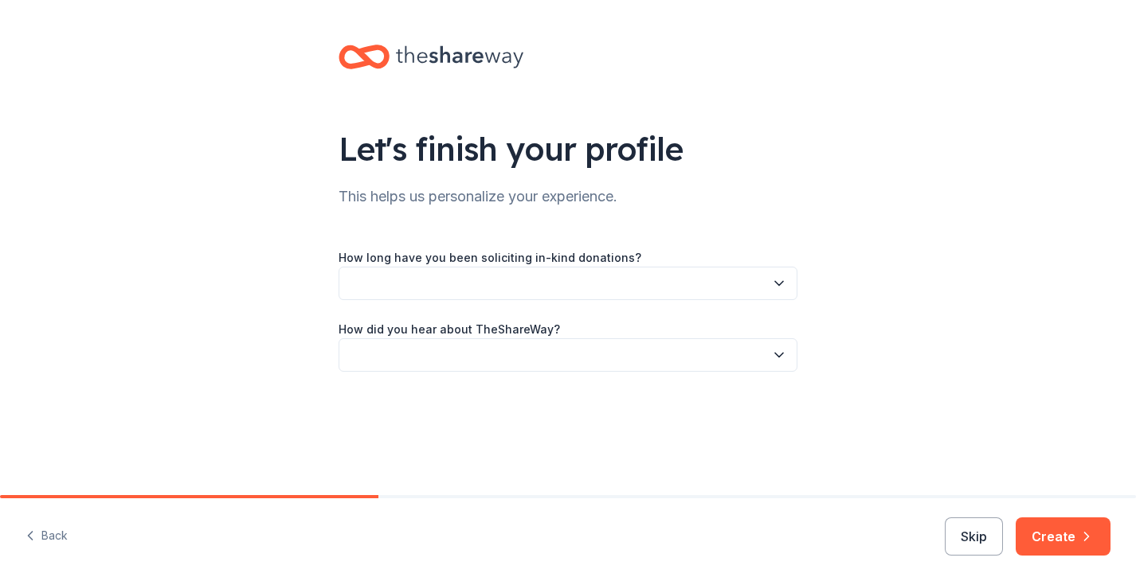
click at [612, 302] on div "How long have you been soliciting in-kind donations? How did you hear about The…" at bounding box center [567, 310] width 459 height 124
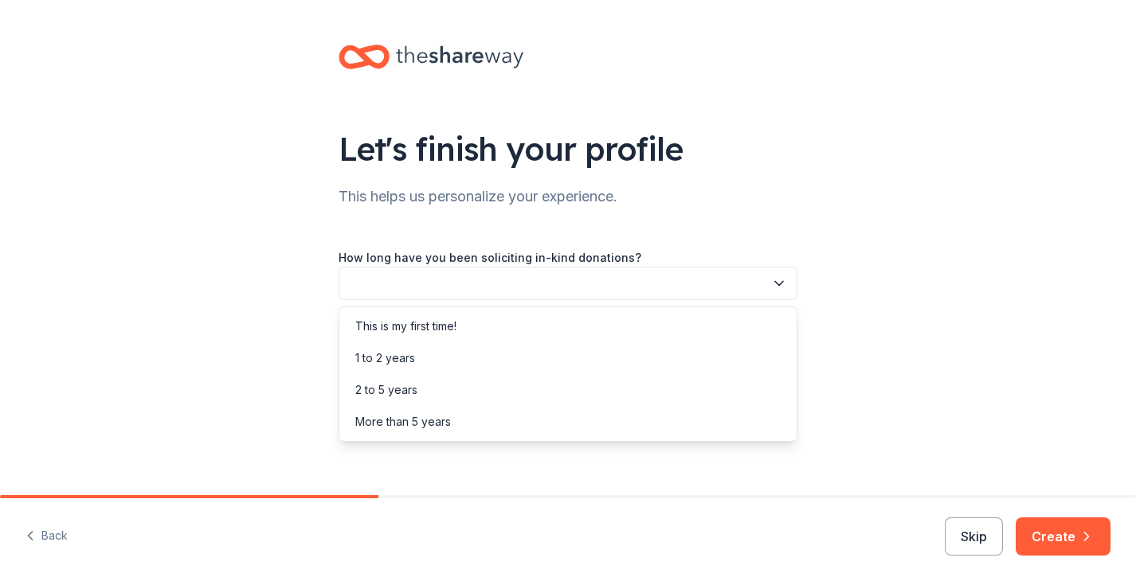
click at [607, 276] on button "button" at bounding box center [567, 283] width 459 height 33
click at [543, 307] on div "This is my first time! 1 to 2 years 2 to 5 years More than 5 years" at bounding box center [567, 374] width 459 height 135
click at [540, 317] on div "This is my first time!" at bounding box center [567, 327] width 451 height 32
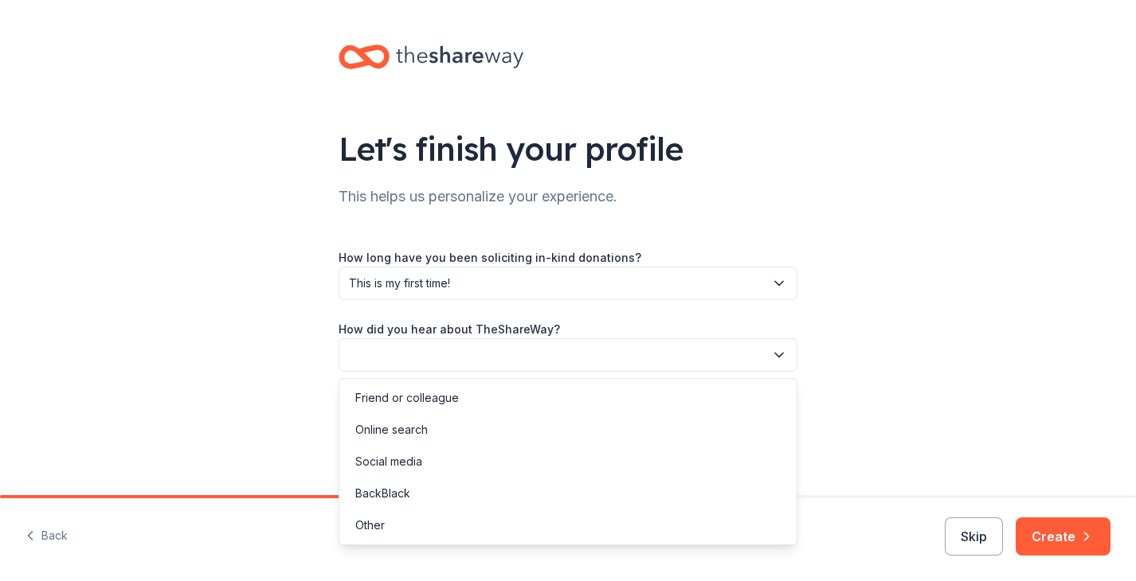
click at [551, 358] on button "button" at bounding box center [567, 354] width 459 height 33
click at [507, 393] on div "Friend or colleague" at bounding box center [567, 398] width 451 height 32
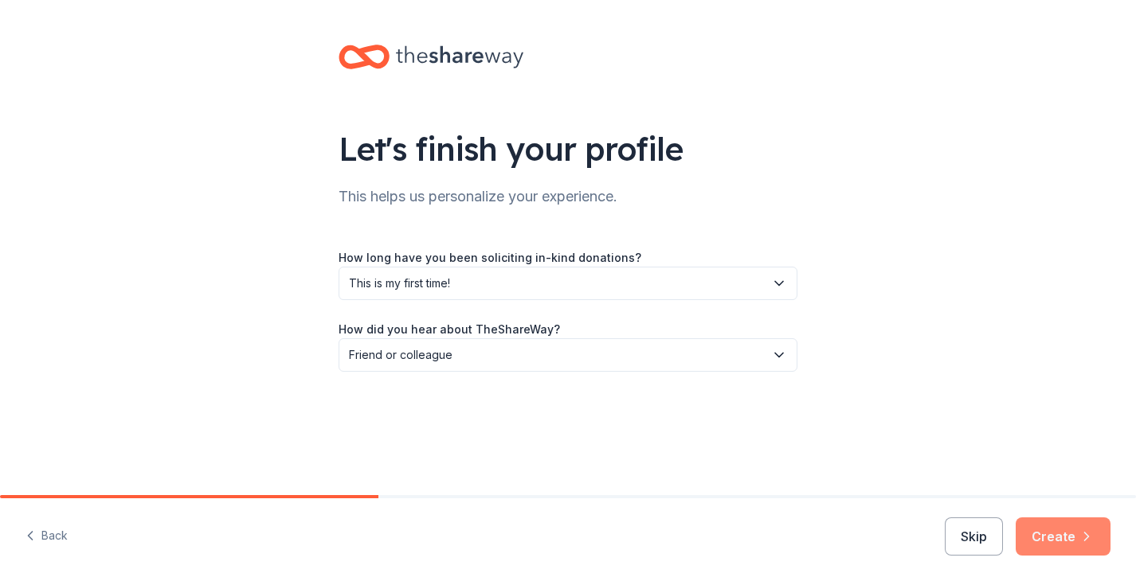
click at [1039, 528] on button "Create" at bounding box center [1062, 537] width 95 height 38
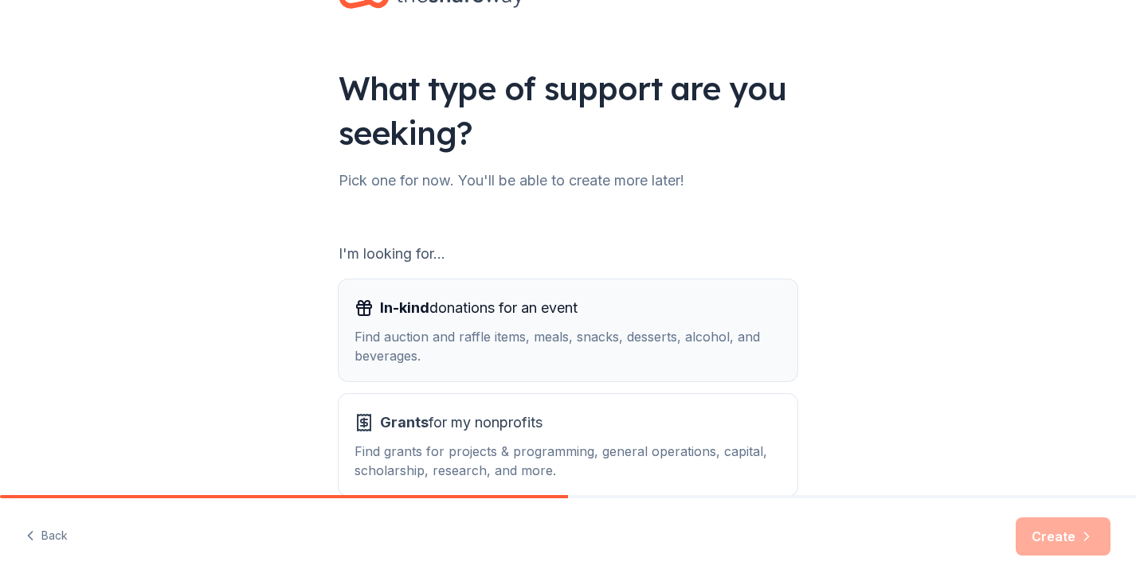
scroll to position [65, 0]
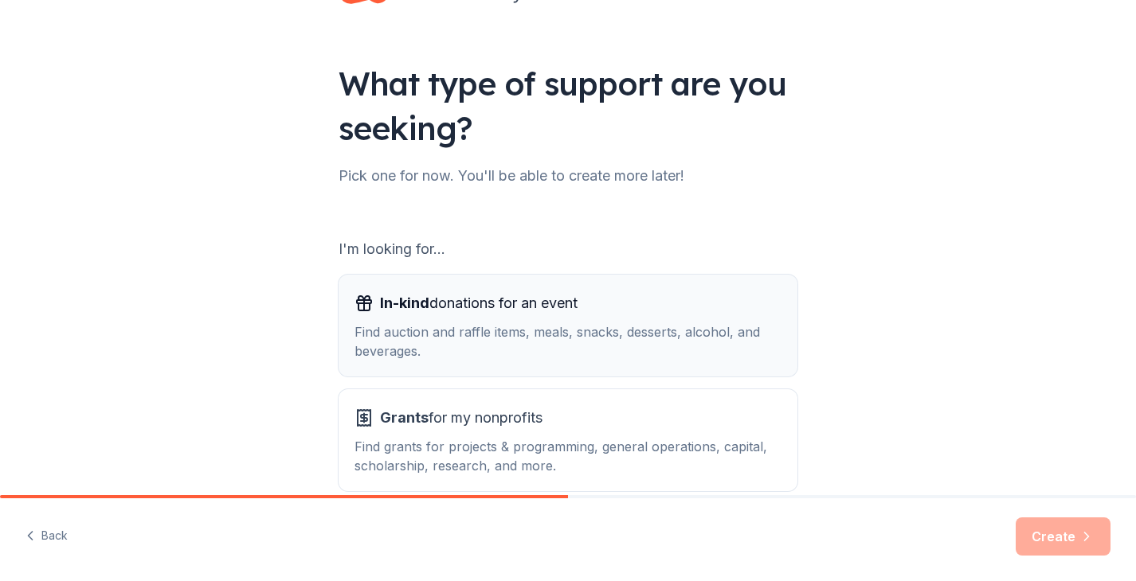
click at [591, 317] on div "In-kind donations for an event Find auction and raffle items, meals, snacks, de…" at bounding box center [567, 326] width 427 height 70
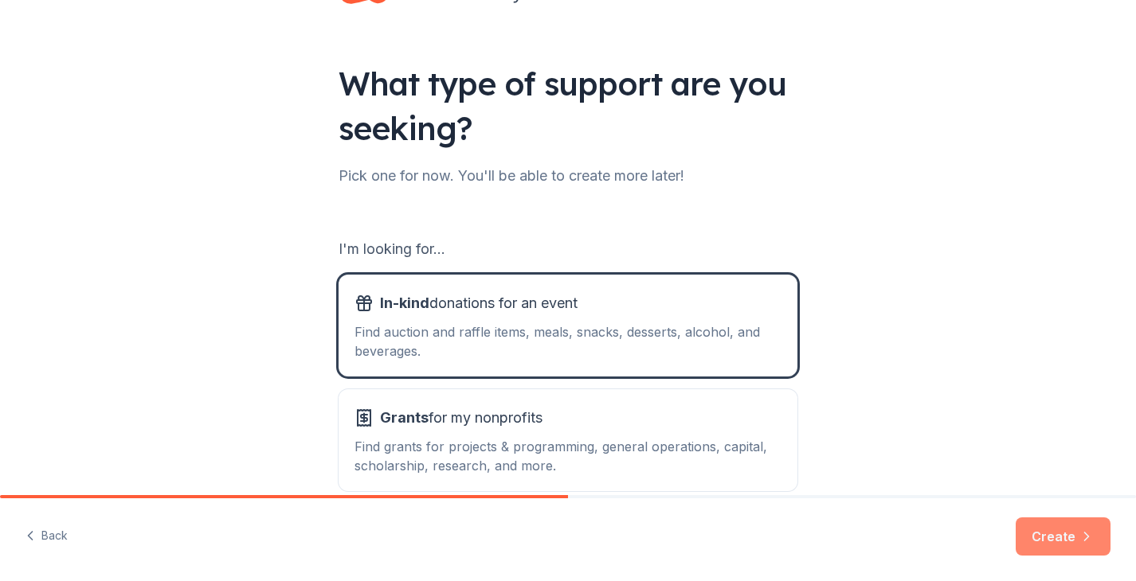
click at [1062, 532] on button "Create" at bounding box center [1062, 537] width 95 height 38
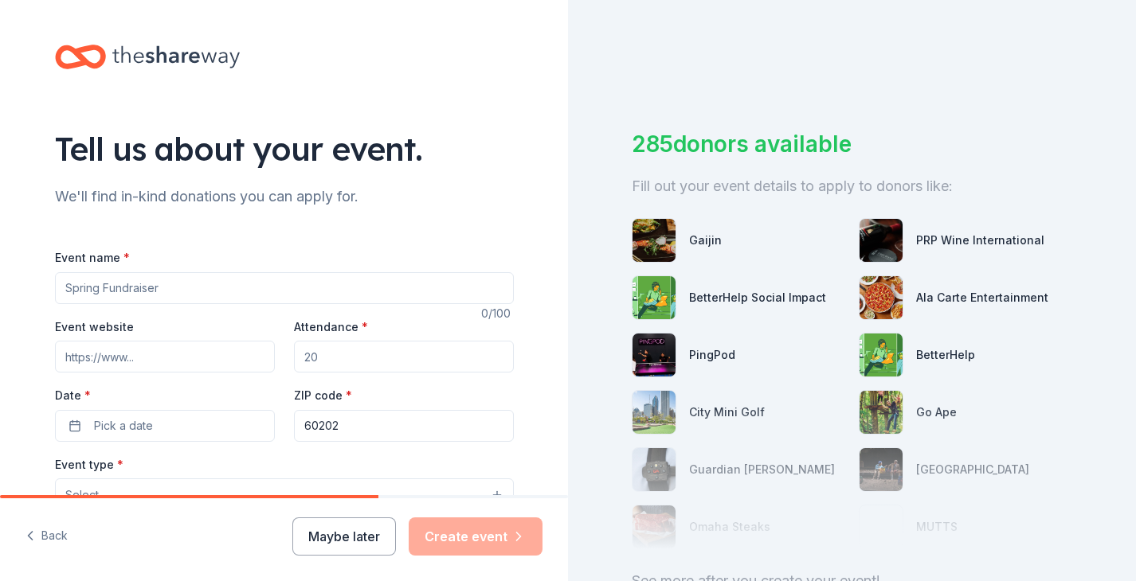
click at [359, 287] on input "Event name *" at bounding box center [284, 288] width 459 height 32
type input "E-Town Stomp Down"
click at [243, 356] on input "Event website" at bounding box center [165, 357] width 220 height 32
click at [175, 354] on input "Event website" at bounding box center [165, 357] width 220 height 32
paste input "[URL][DOMAIN_NAME]"
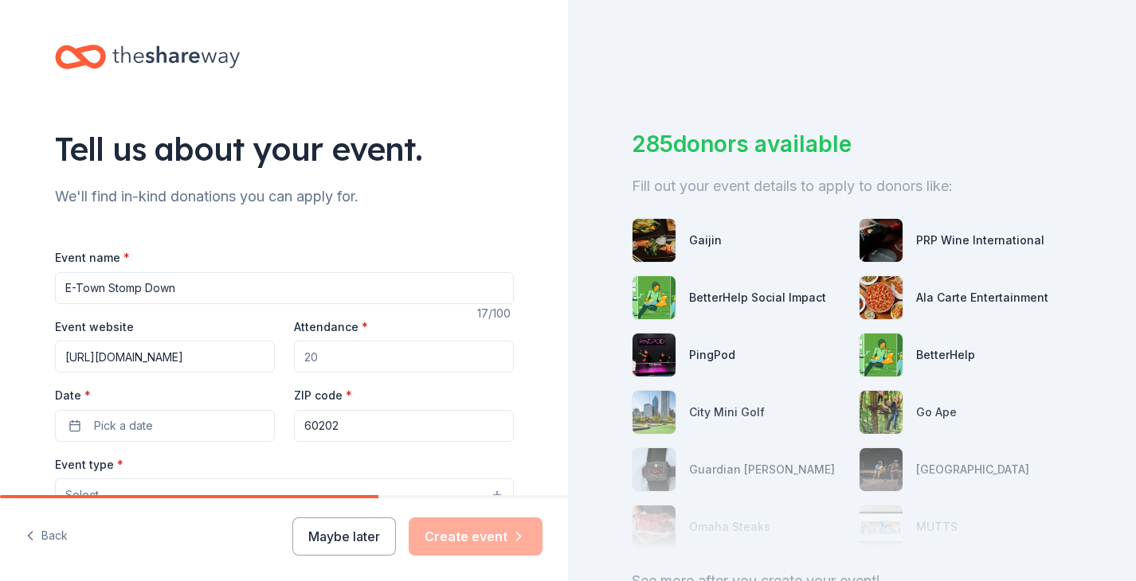
scroll to position [0, 51]
type input "[URL][DOMAIN_NAME]"
click at [334, 361] on input "Attendance *" at bounding box center [404, 357] width 220 height 32
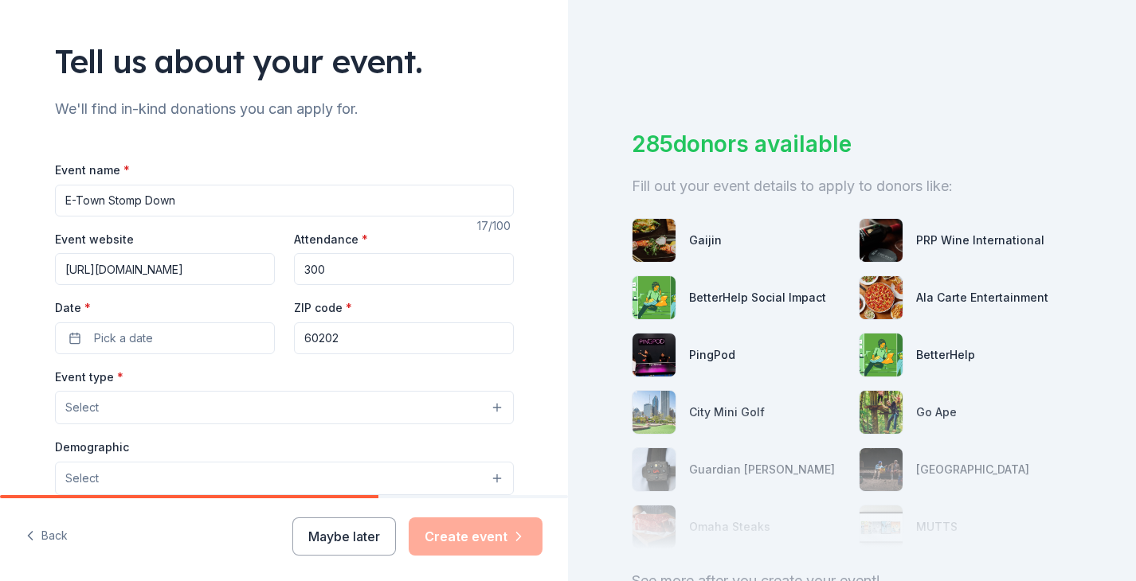
scroll to position [88, 0]
type input "300"
click at [197, 330] on button "Pick a date" at bounding box center [165, 338] width 220 height 32
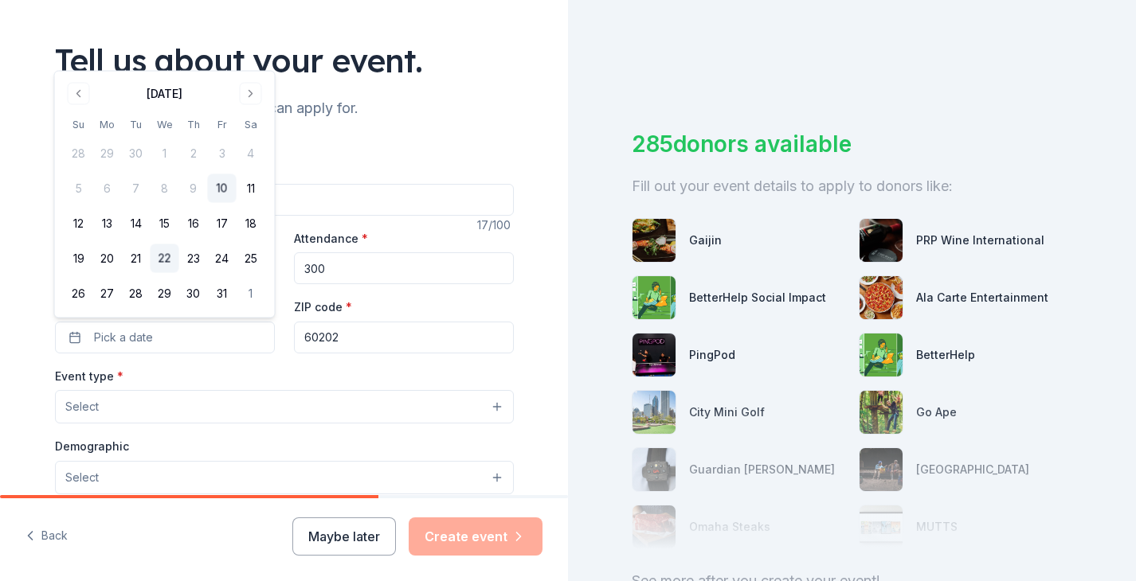
click at [162, 259] on button "22" at bounding box center [165, 258] width 29 height 29
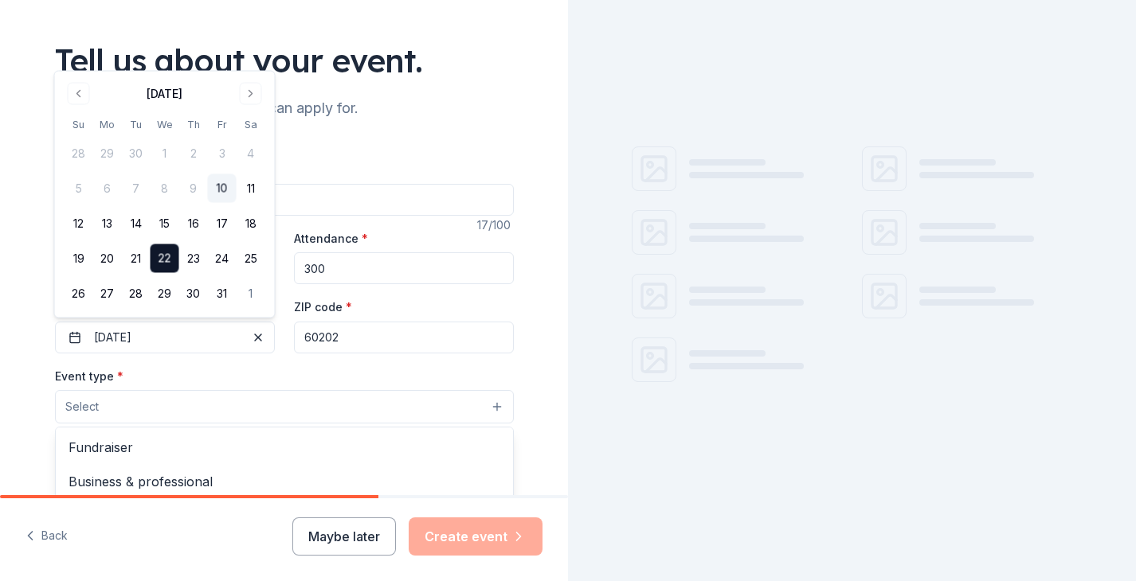
click at [138, 398] on button "Select" at bounding box center [284, 406] width 459 height 33
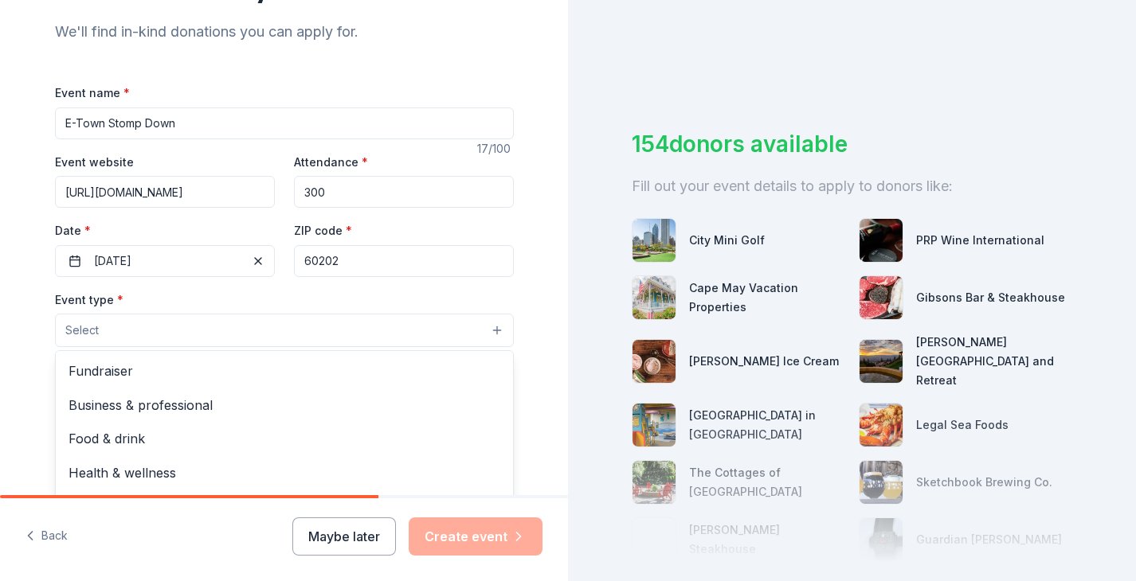
scroll to position [180, 0]
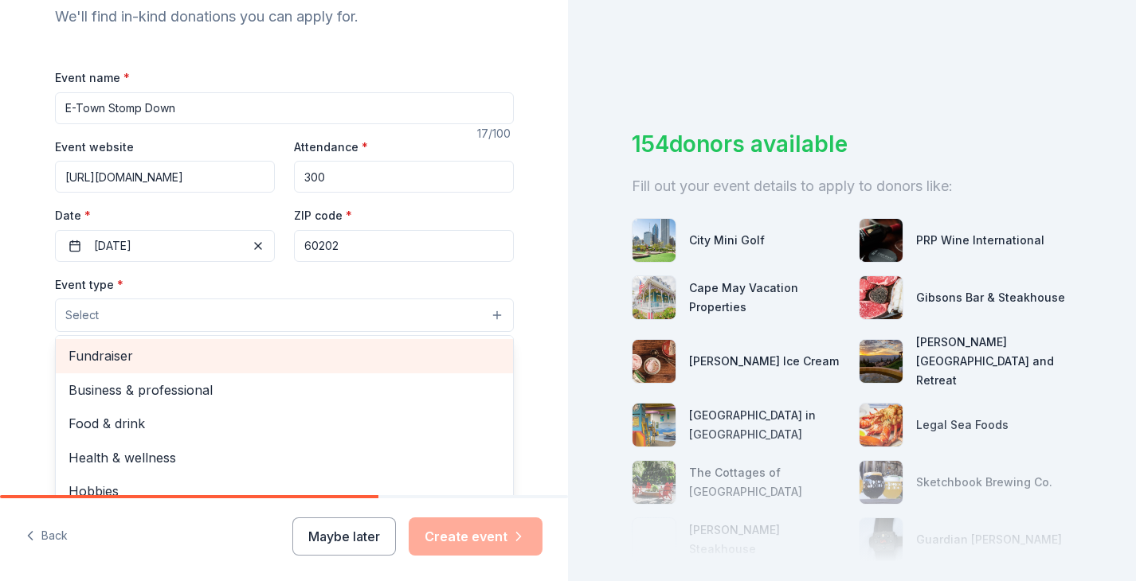
click at [127, 361] on span "Fundraiser" at bounding box center [284, 356] width 432 height 21
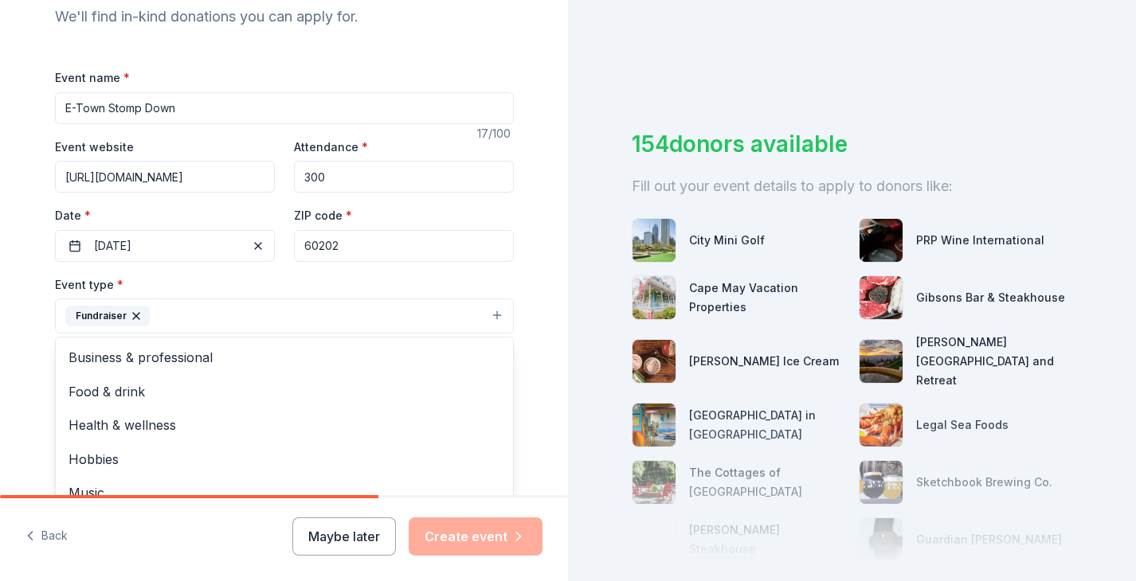
click at [178, 255] on div "Event name * E-Town Stomp Down 17 /100 Event website [URL][DOMAIN_NAME] Attenda…" at bounding box center [284, 436] width 459 height 737
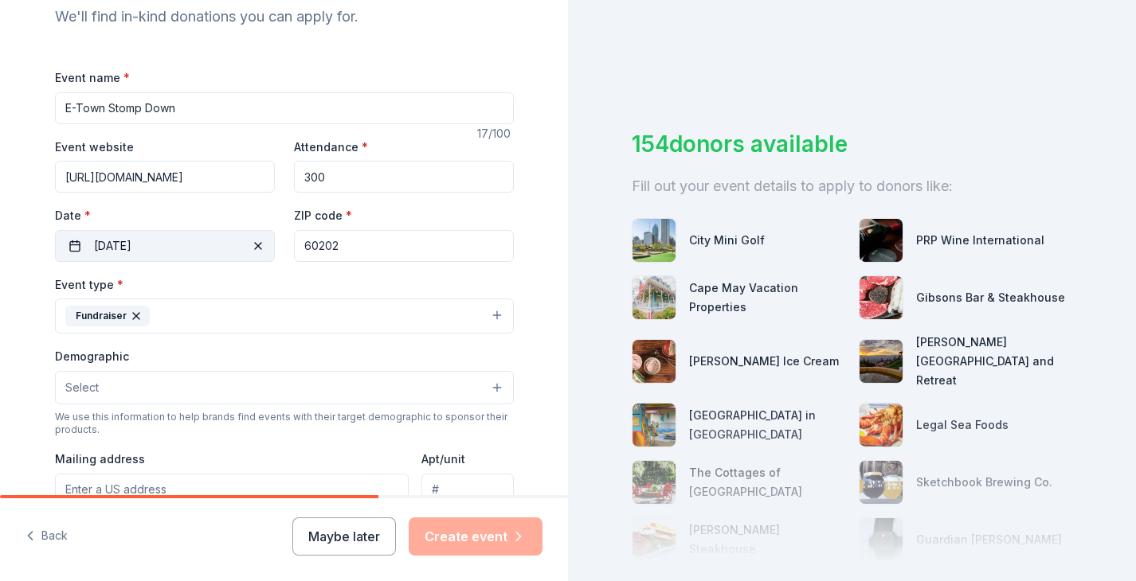
click at [195, 252] on button "[DATE]" at bounding box center [165, 246] width 220 height 32
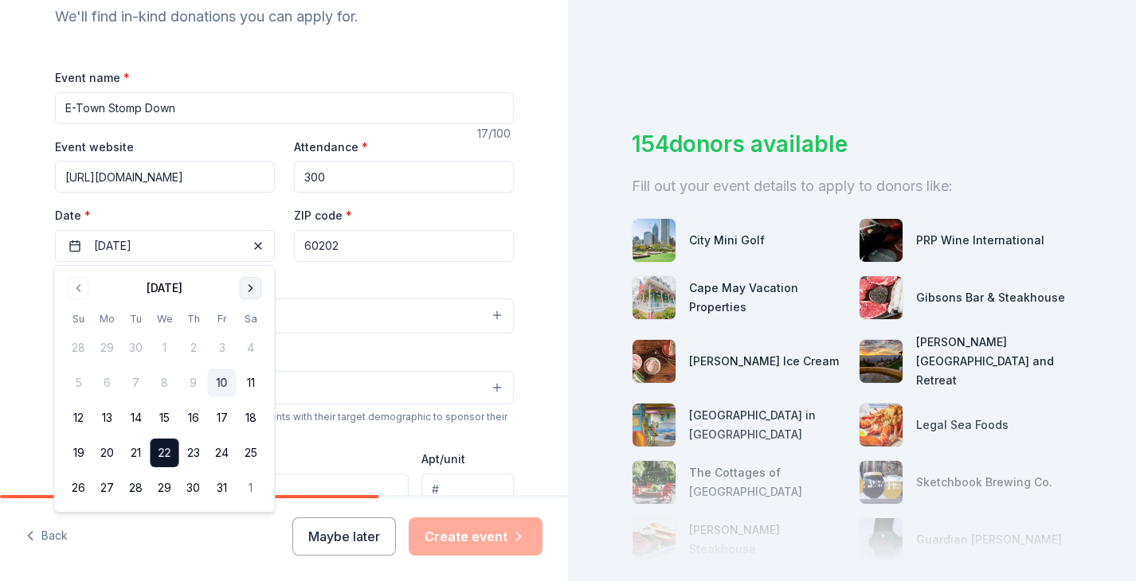
click at [253, 284] on button "Go to next month" at bounding box center [251, 288] width 22 height 22
click at [246, 457] on button "22" at bounding box center [251, 453] width 29 height 29
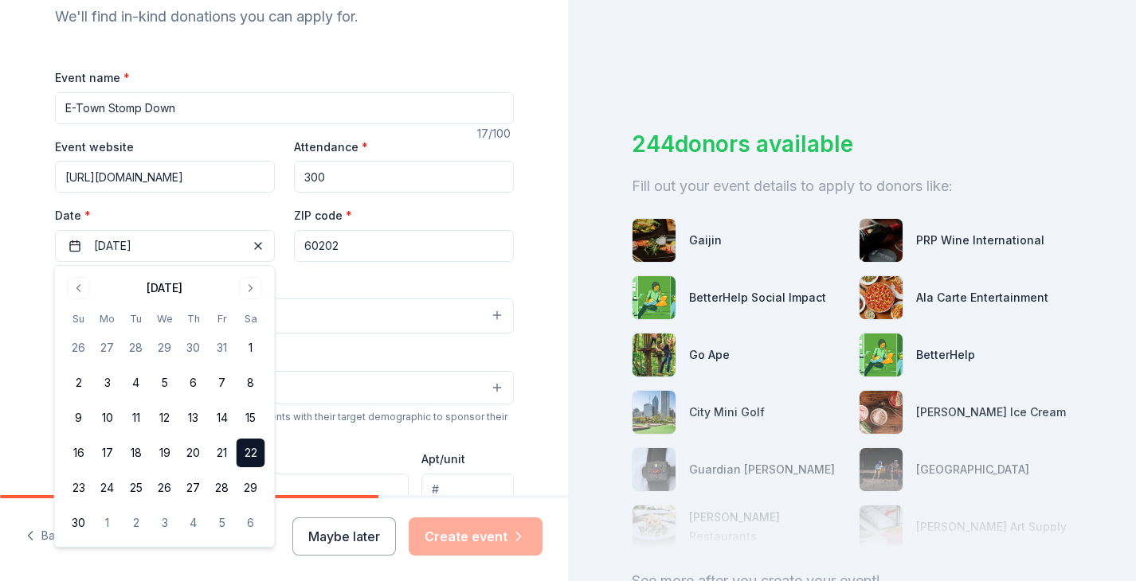
click at [317, 284] on div "Event type * Fundraiser" at bounding box center [284, 305] width 459 height 60
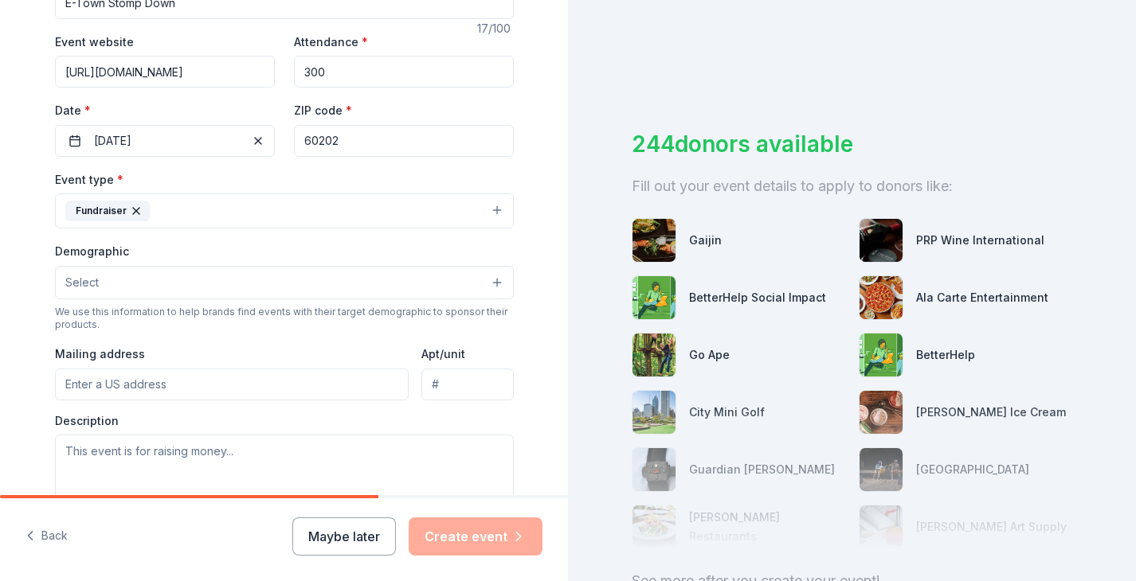
scroll to position [287, 0]
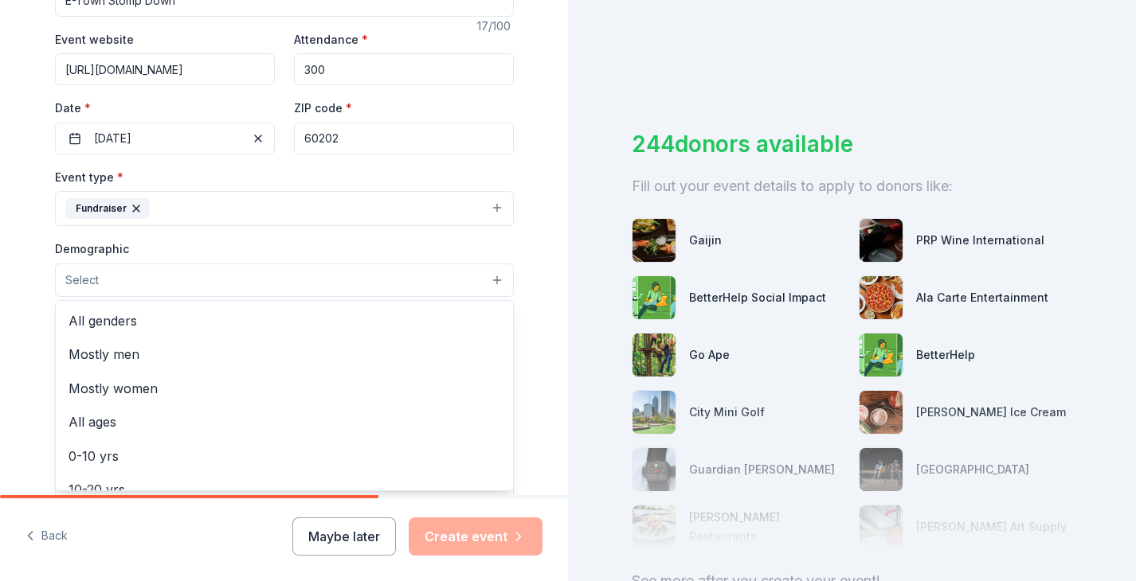
click at [317, 284] on button "Select" at bounding box center [284, 280] width 459 height 33
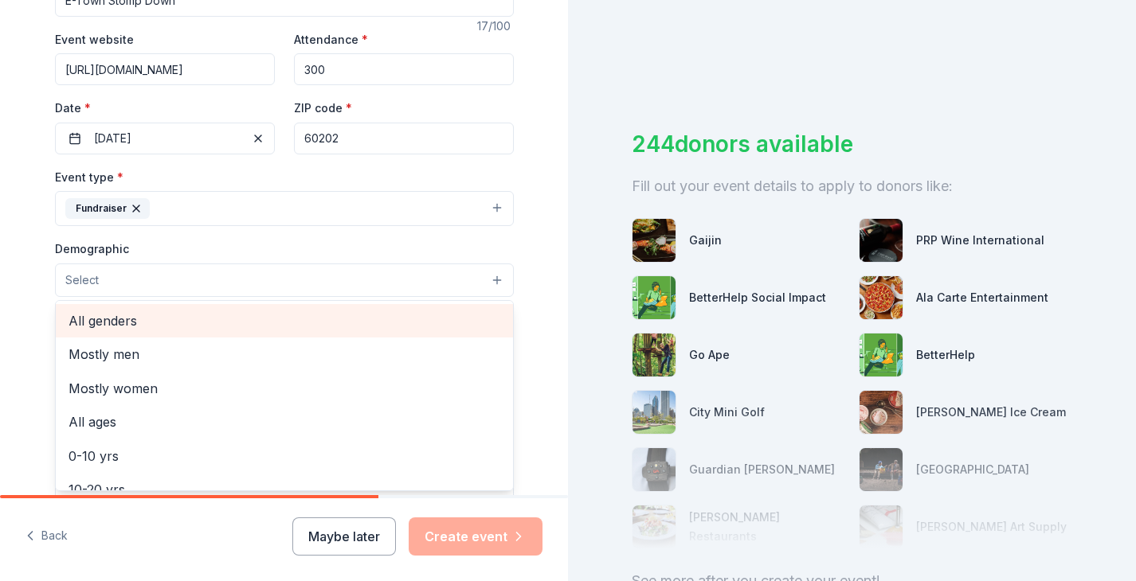
click at [217, 331] on div "All genders" at bounding box center [284, 320] width 457 height 33
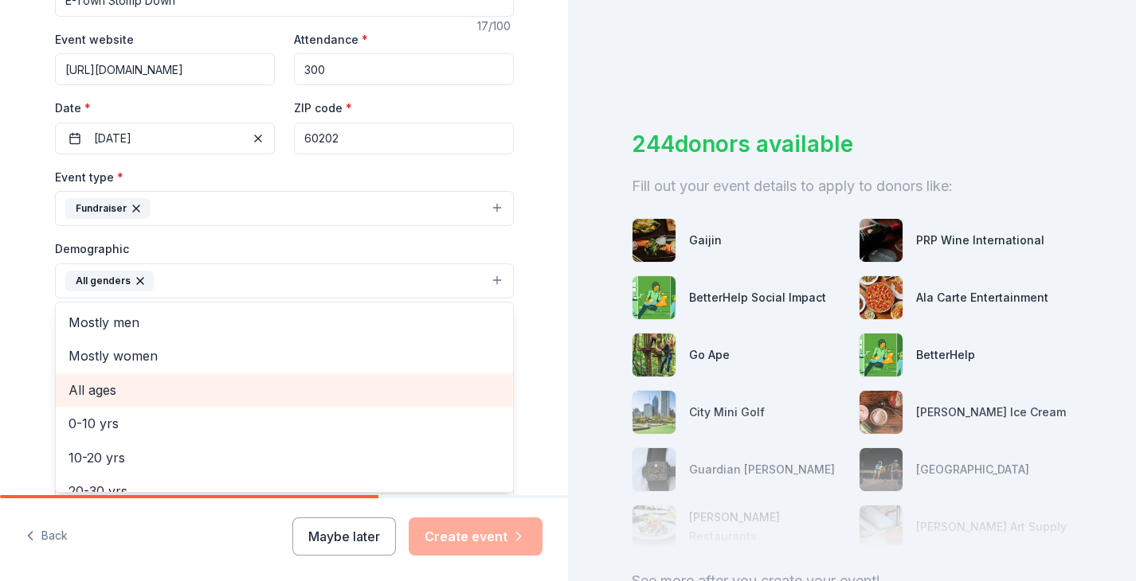
click at [204, 384] on span "All ages" at bounding box center [284, 390] width 432 height 21
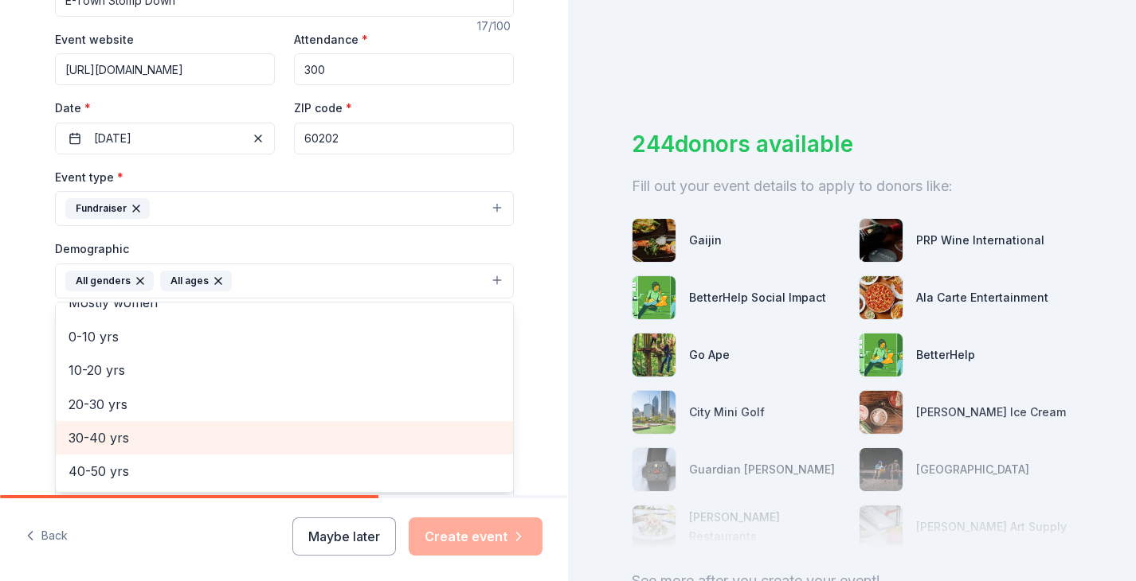
scroll to position [45, 0]
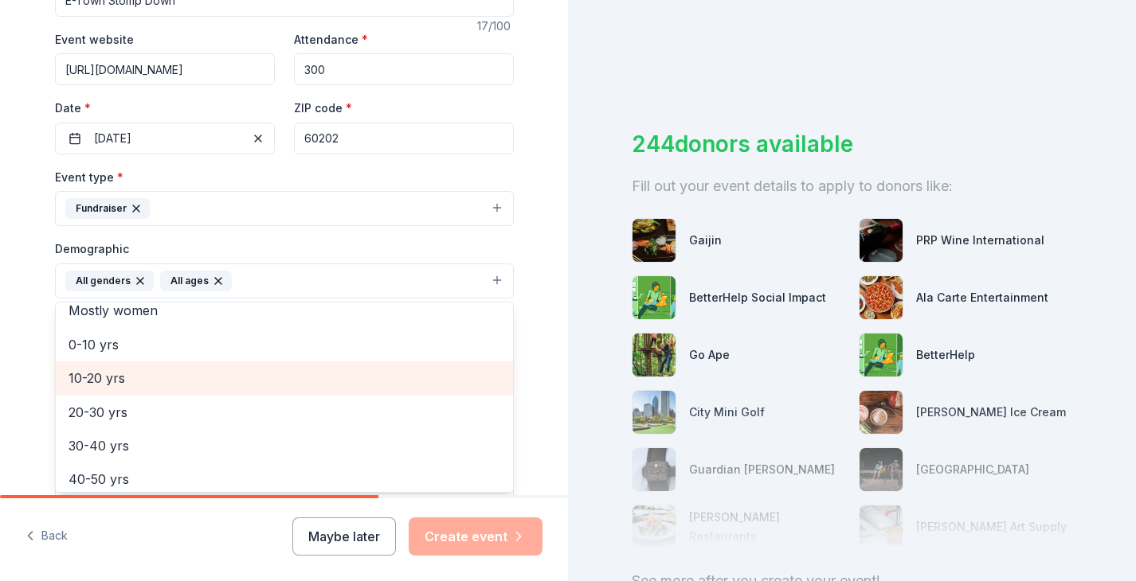
click at [118, 377] on span "10-20 yrs" at bounding box center [284, 378] width 432 height 21
click at [113, 380] on span "20-30 yrs" at bounding box center [284, 378] width 432 height 21
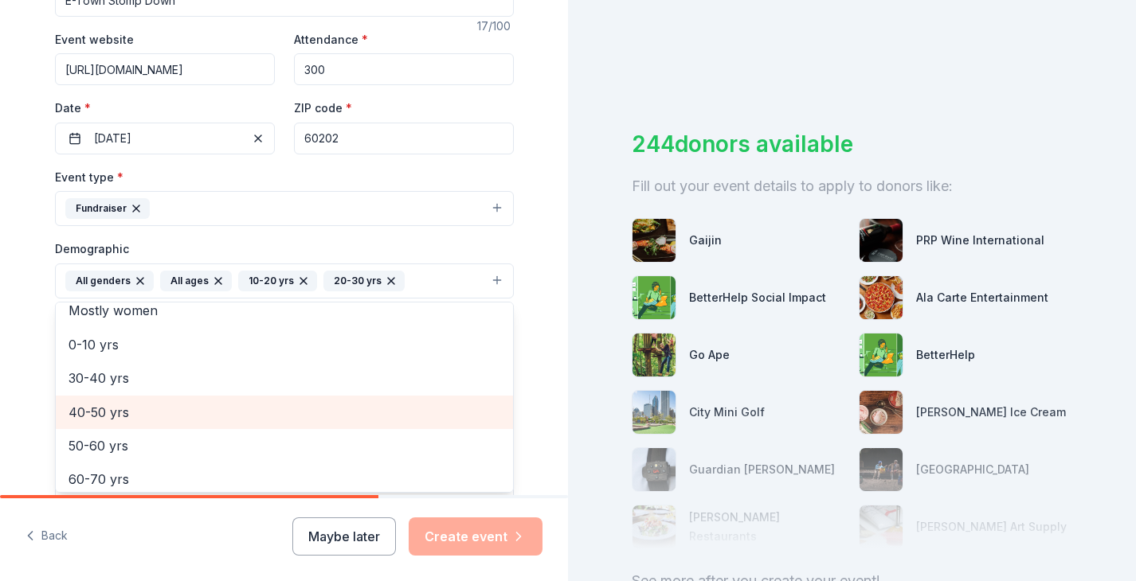
click at [113, 405] on span "40-50 yrs" at bounding box center [284, 412] width 432 height 21
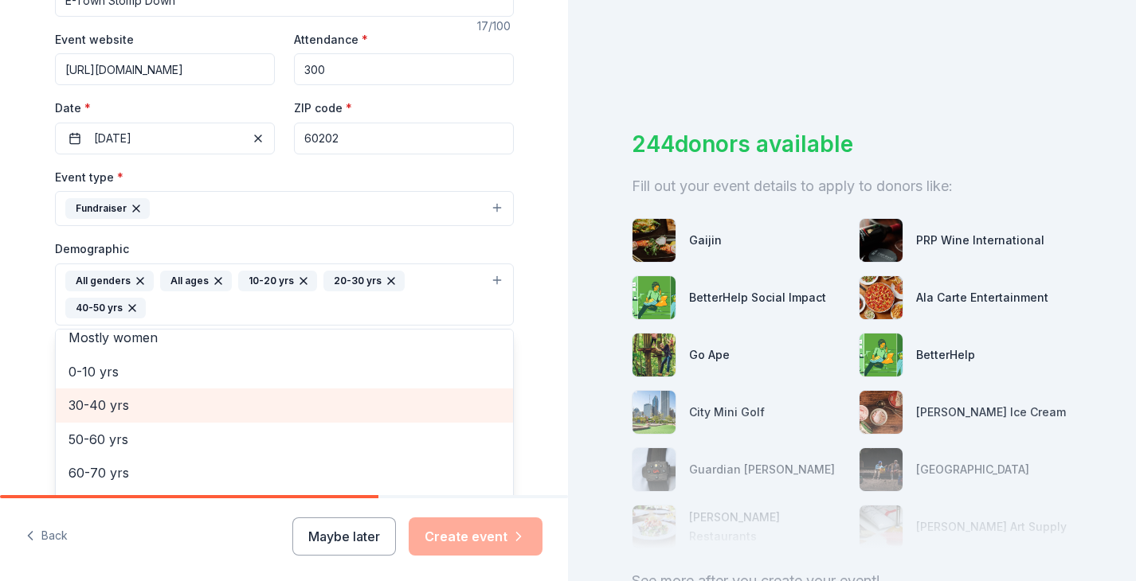
click at [111, 395] on span "30-40 yrs" at bounding box center [284, 405] width 432 height 21
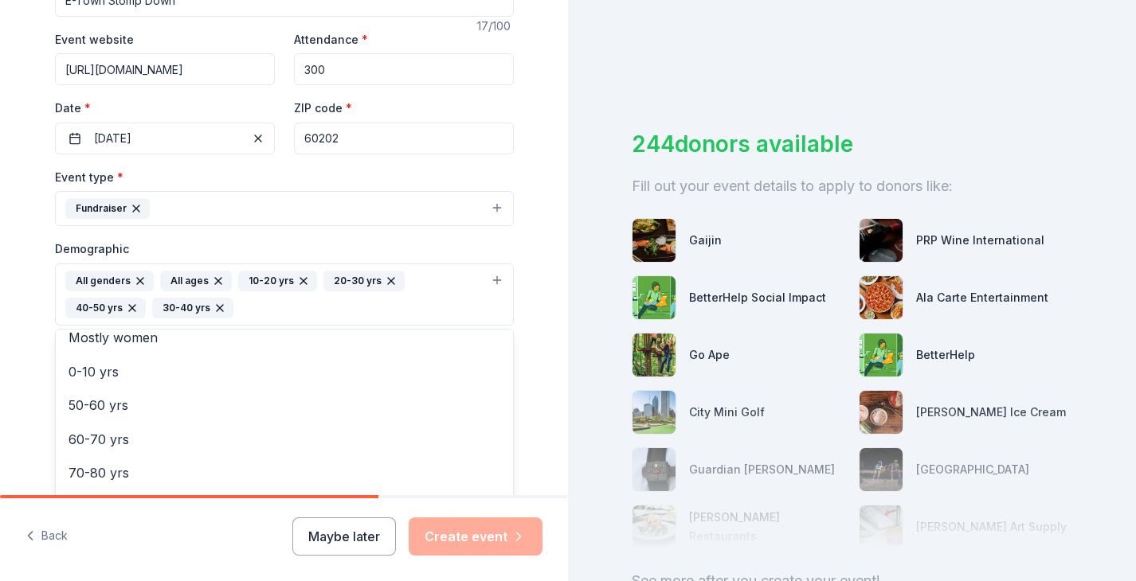
click at [13, 291] on div "Tell us about your event. We'll find in-kind donations you can apply for. Event…" at bounding box center [284, 258] width 568 height 1090
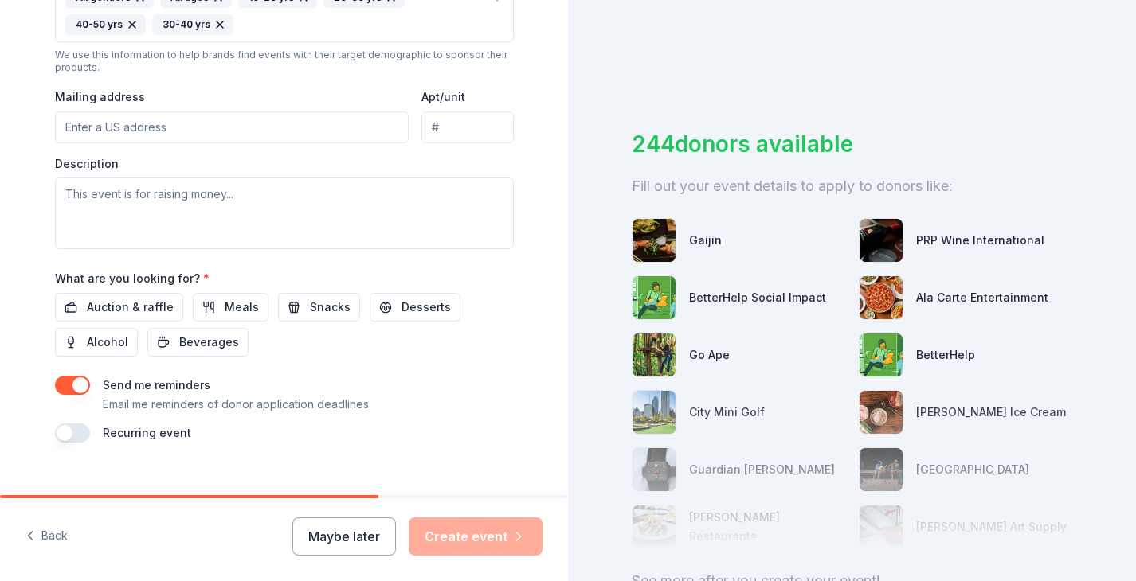
scroll to position [573, 0]
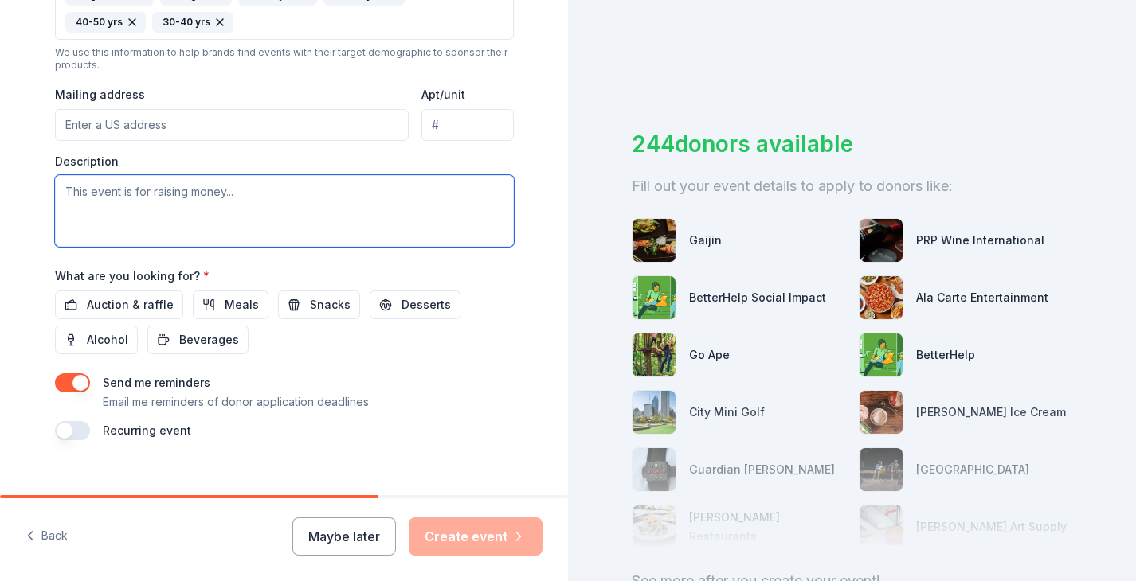
click at [187, 214] on textarea at bounding box center [284, 211] width 459 height 72
paste textarea "We are hosting a Youth Step Show Competition on [DATE] at [GEOGRAPHIC_DATA], br…"
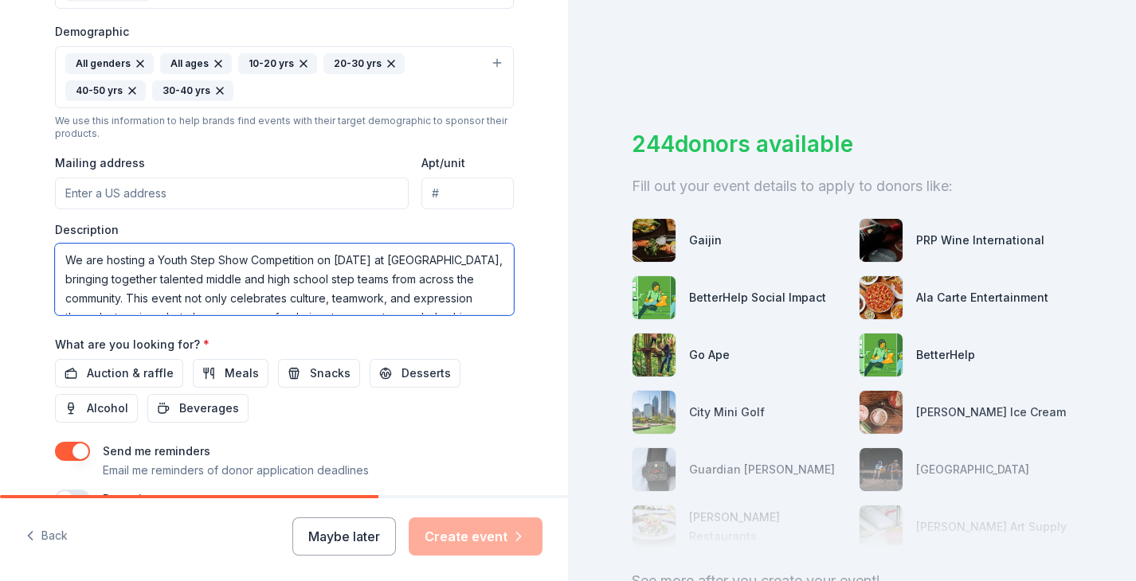
scroll to position [514, 0]
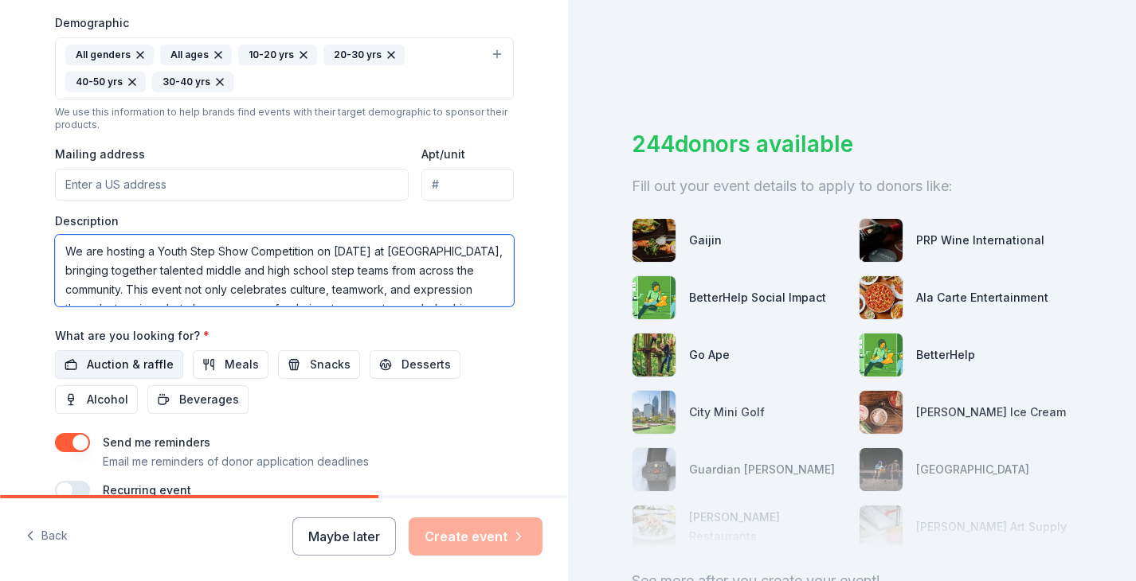
type textarea "We are hosting a Youth Step Show Competition on [DATE] at [GEOGRAPHIC_DATA], br…"
click at [152, 366] on span "Auction & raffle" at bounding box center [130, 364] width 87 height 19
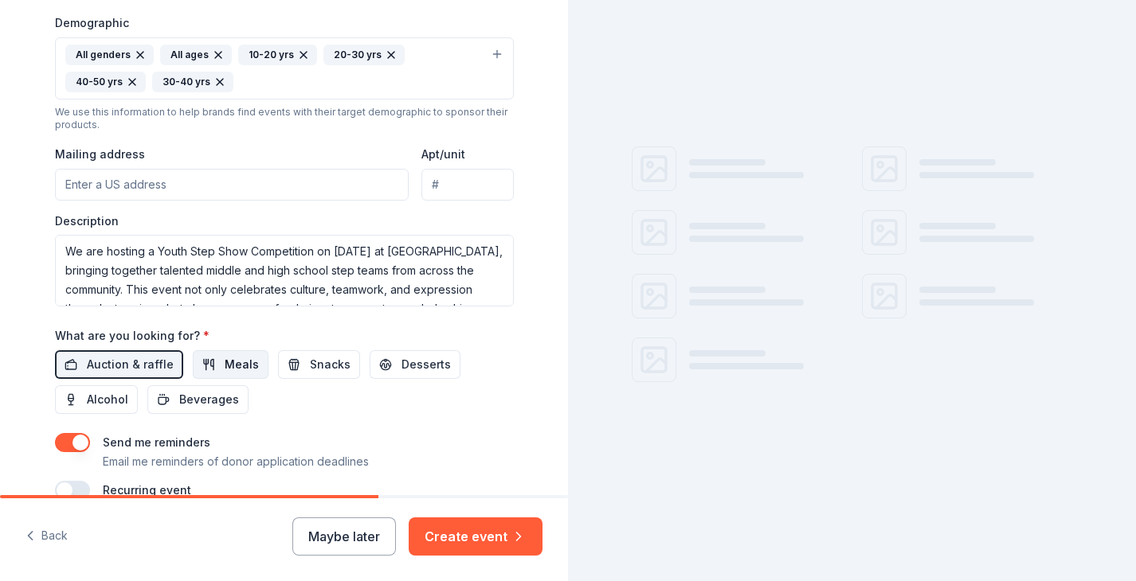
click at [213, 358] on button "Meals" at bounding box center [231, 364] width 76 height 29
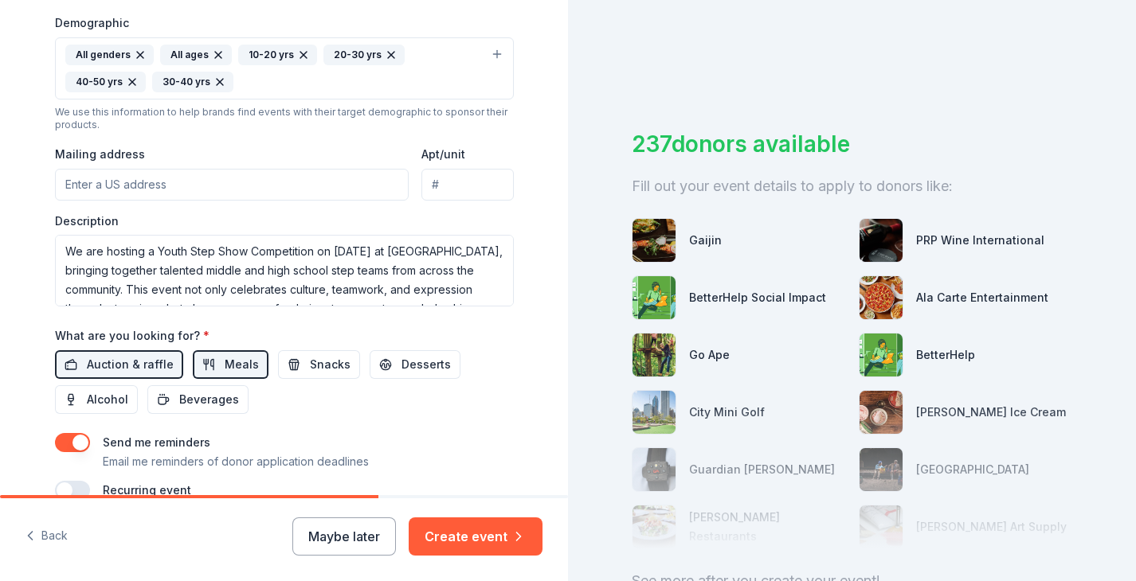
scroll to position [595, 0]
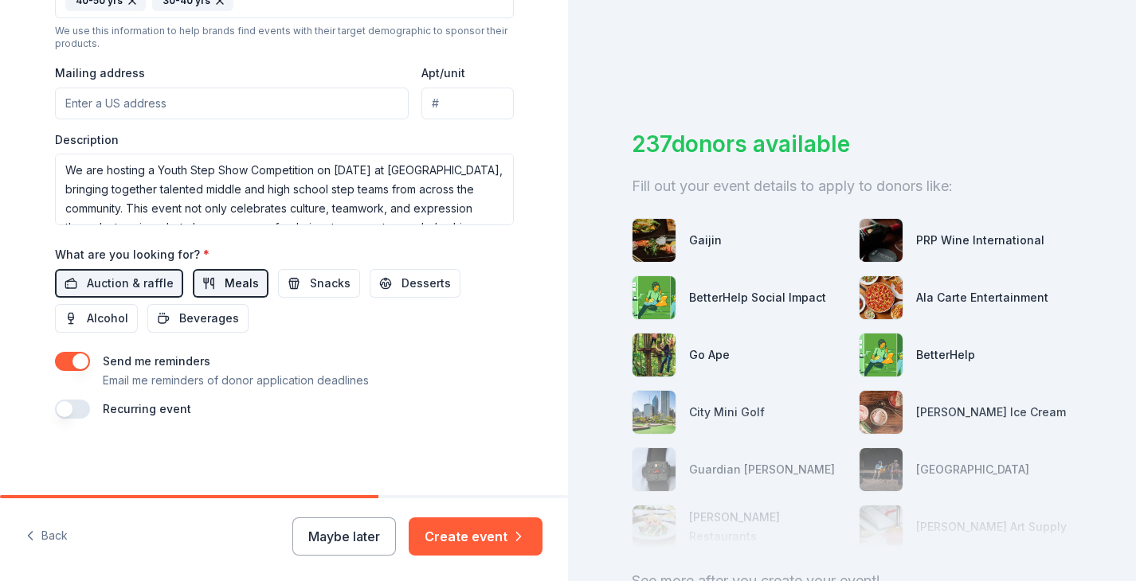
click at [221, 272] on button "Meals" at bounding box center [231, 283] width 76 height 29
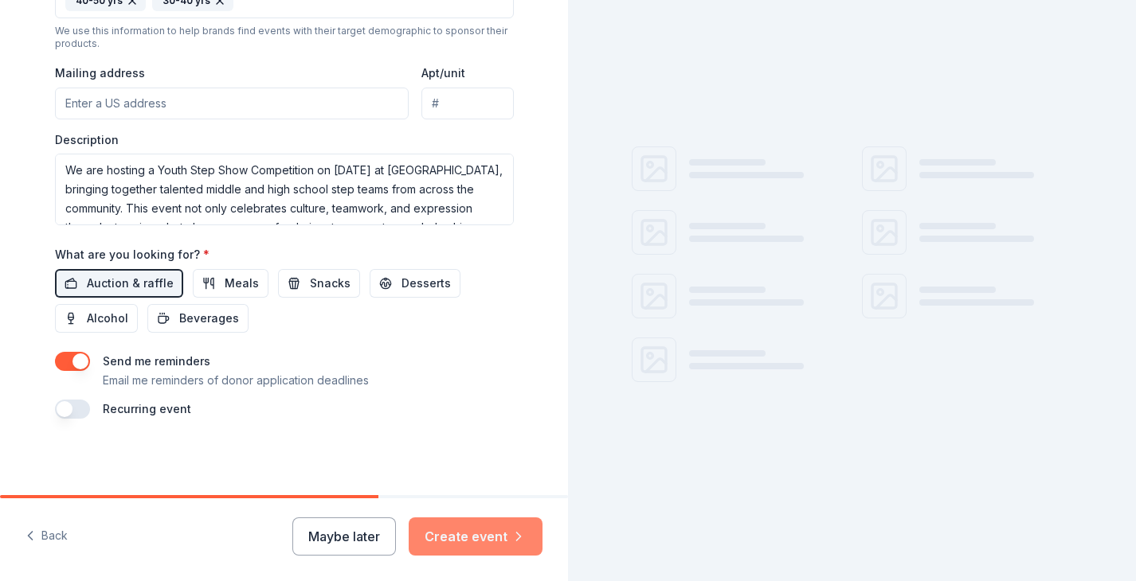
click at [444, 537] on button "Create event" at bounding box center [476, 537] width 134 height 38
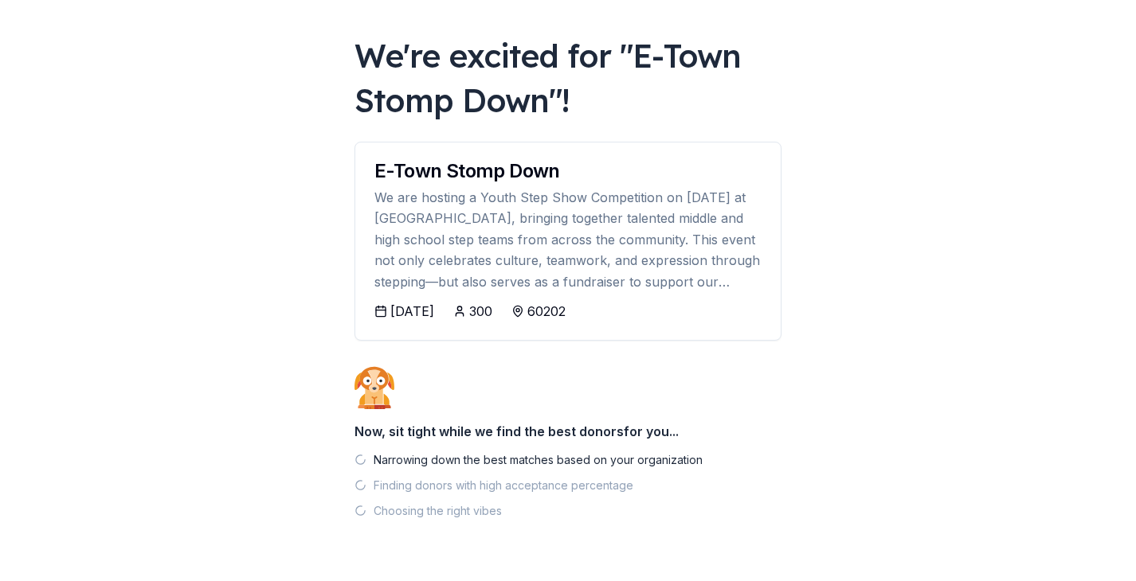
scroll to position [112, 0]
